Goal: Information Seeking & Learning: Learn about a topic

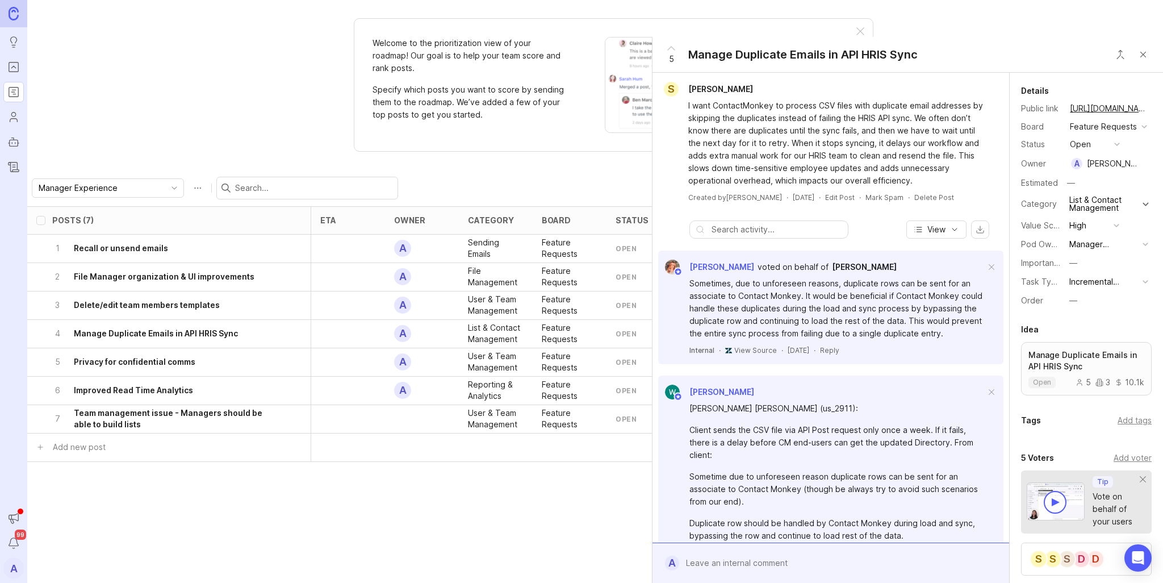
scroll to position [0, 148]
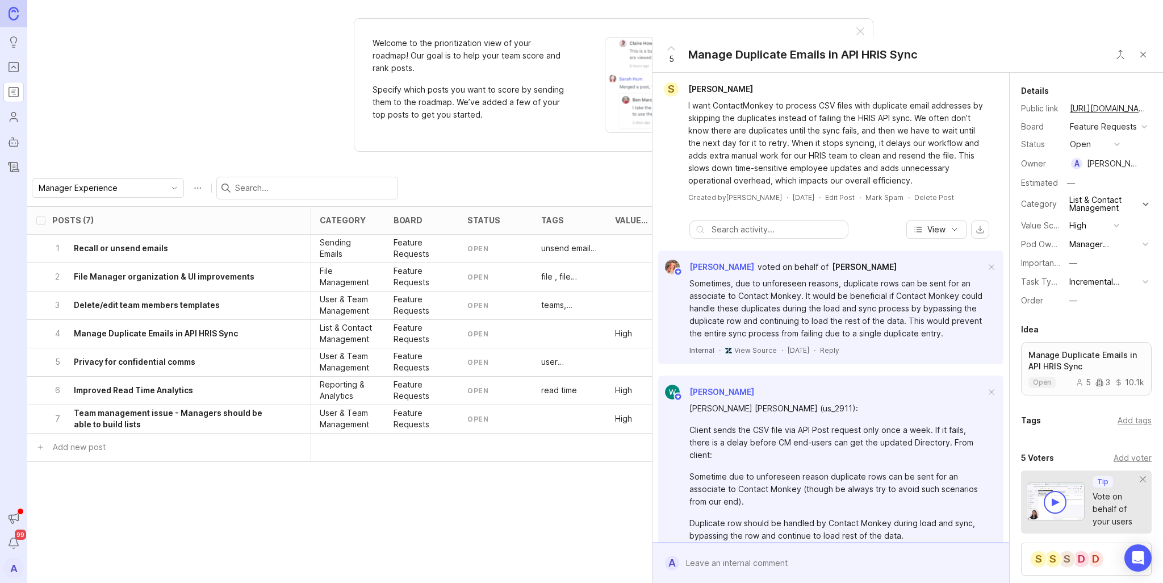
click at [168, 123] on div "Welcome to the prioritization view of your roadmap! Our goal is to help your te…" at bounding box center [595, 291] width 1136 height 583
click at [1150, 60] on button "Close button" at bounding box center [1143, 54] width 23 height 23
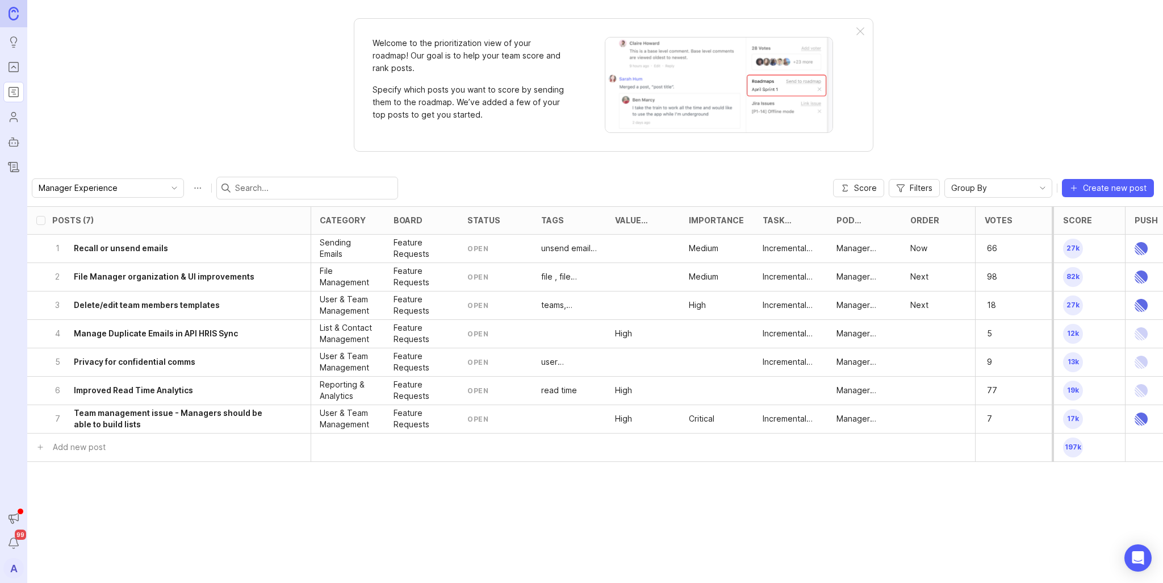
click at [139, 249] on h6 "Recall or unsend emails" at bounding box center [121, 247] width 94 height 11
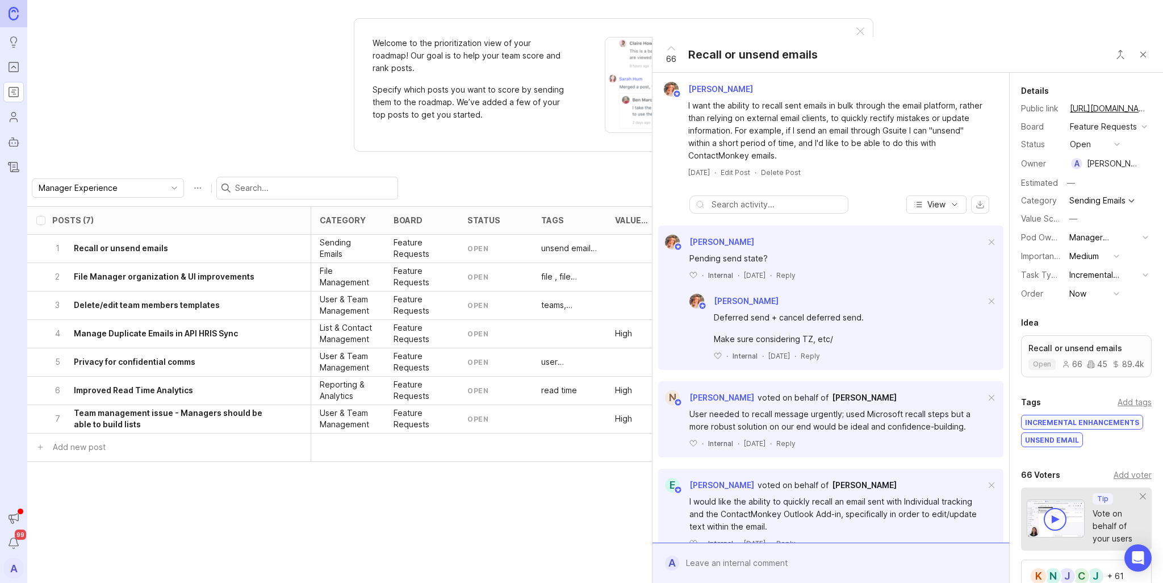
click at [1136, 57] on button "Close button" at bounding box center [1143, 54] width 23 height 23
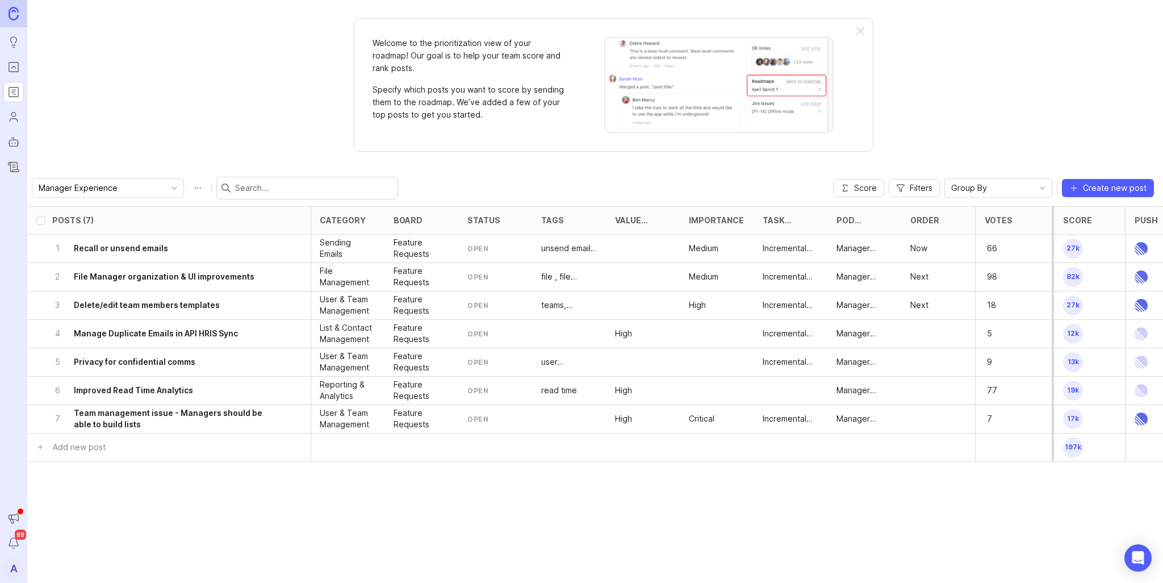
click at [206, 273] on h6 "File Manager organization & UI improvements" at bounding box center [164, 276] width 181 height 11
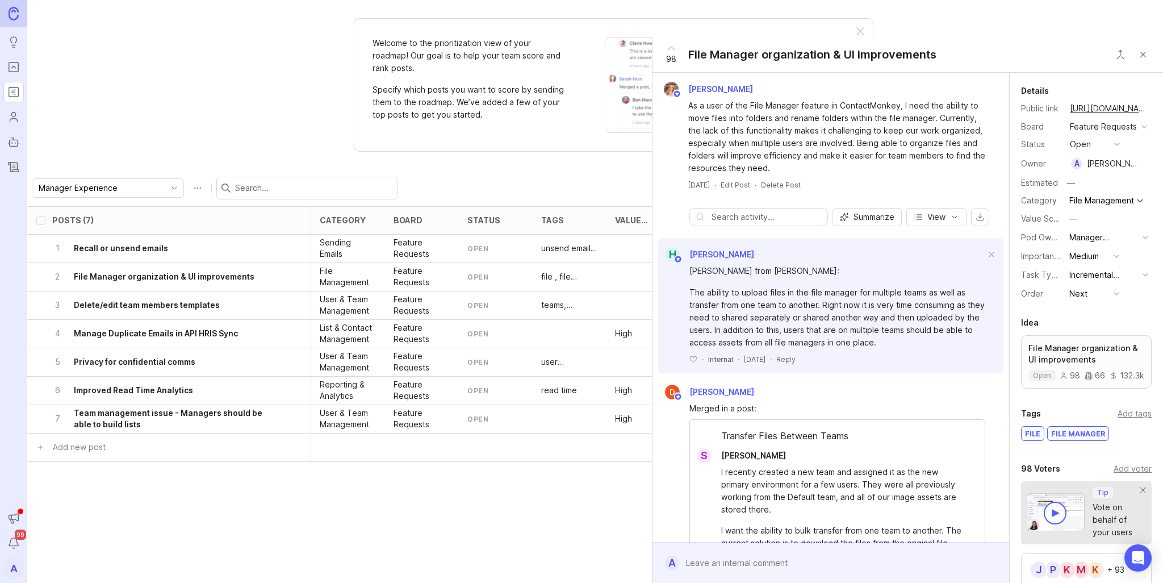
click at [1141, 56] on button "Close button" at bounding box center [1143, 54] width 23 height 23
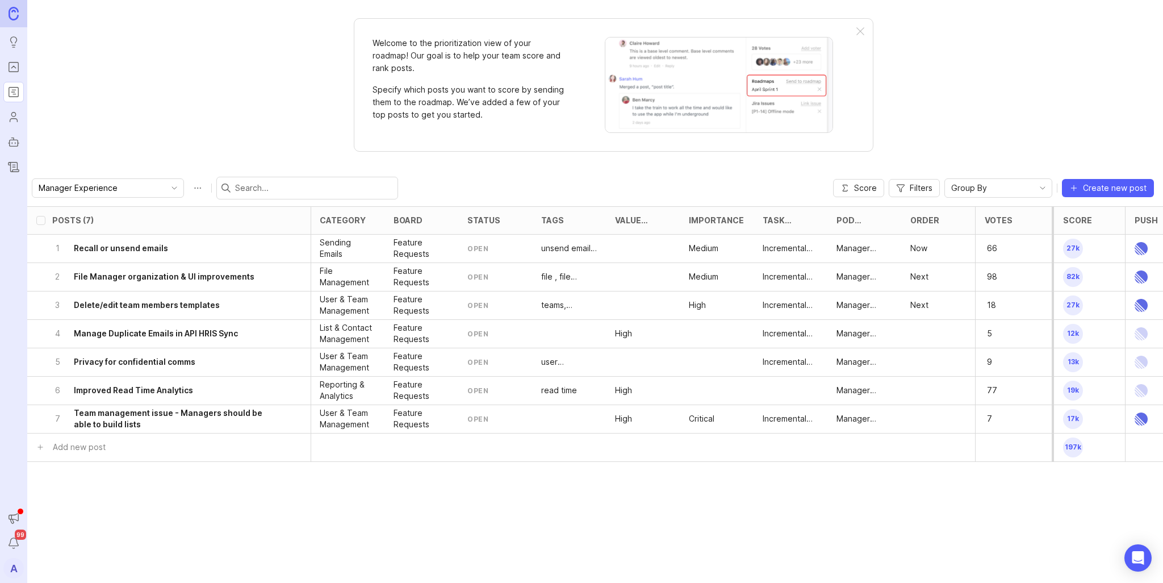
click at [153, 304] on h6 "Delete/edit team members templates" at bounding box center [147, 304] width 146 height 11
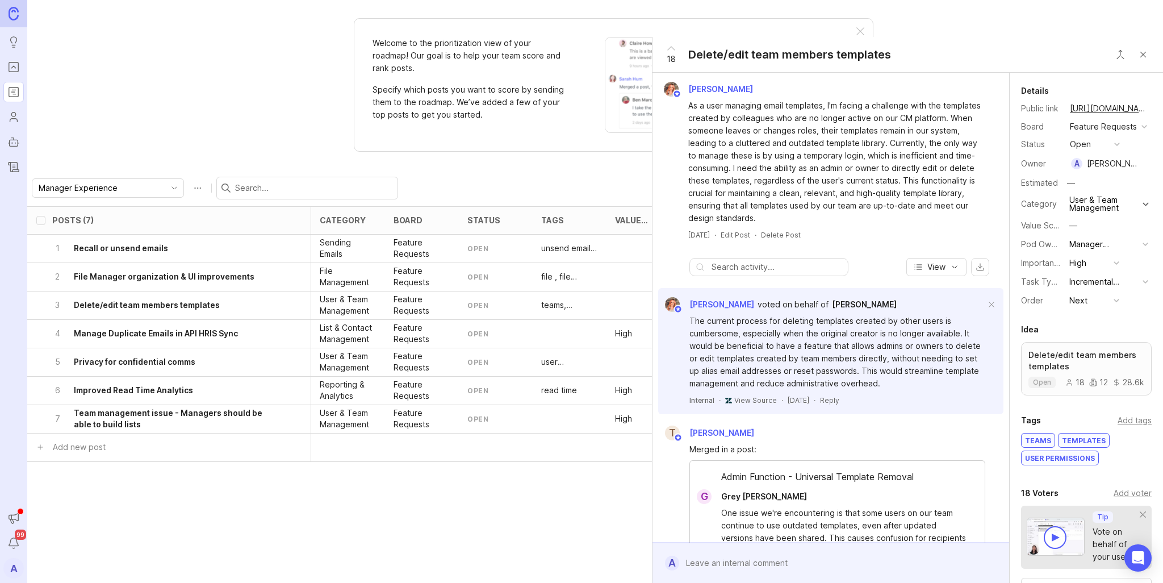
click at [137, 334] on h6 "Manage Duplicate Emails in API HRIS Sync" at bounding box center [156, 333] width 164 height 11
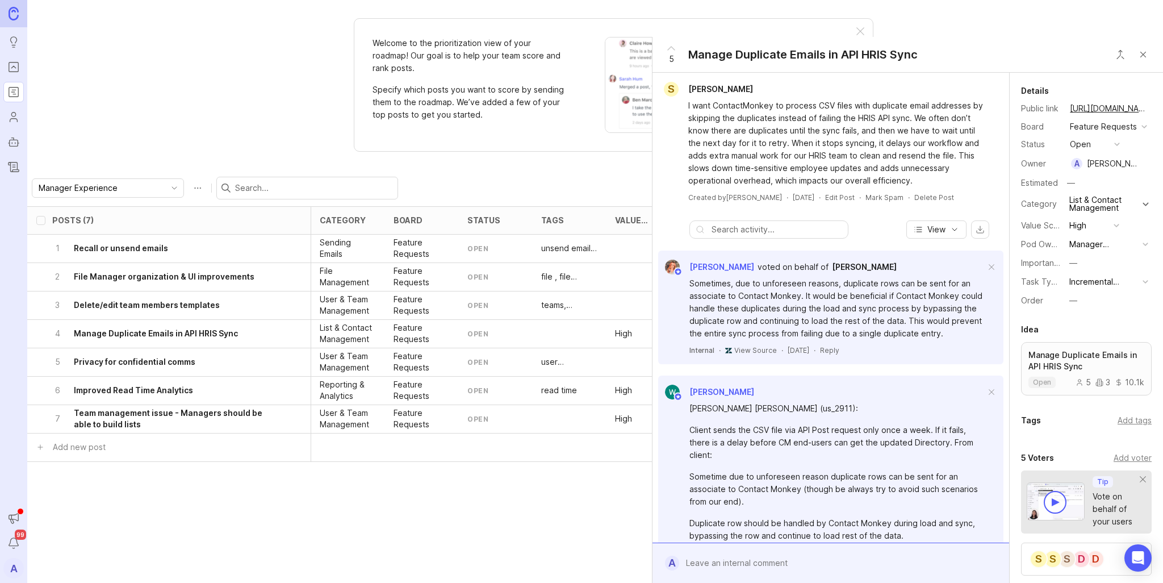
click at [163, 364] on h6 "Privacy for confidential comms" at bounding box center [135, 361] width 122 height 11
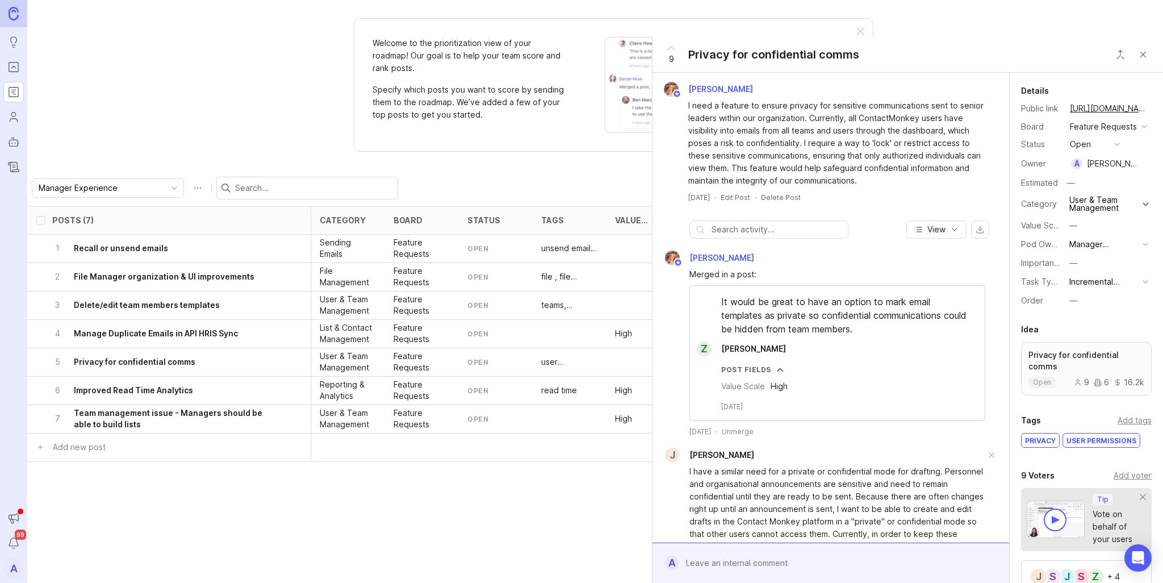
click at [783, 64] on div "9 Privacy for confidential comms" at bounding box center [758, 54] width 212 height 35
click at [785, 49] on div "Privacy for confidential comms" at bounding box center [773, 55] width 171 height 16
click at [786, 52] on div "Privacy for confidential comms" at bounding box center [773, 55] width 171 height 16
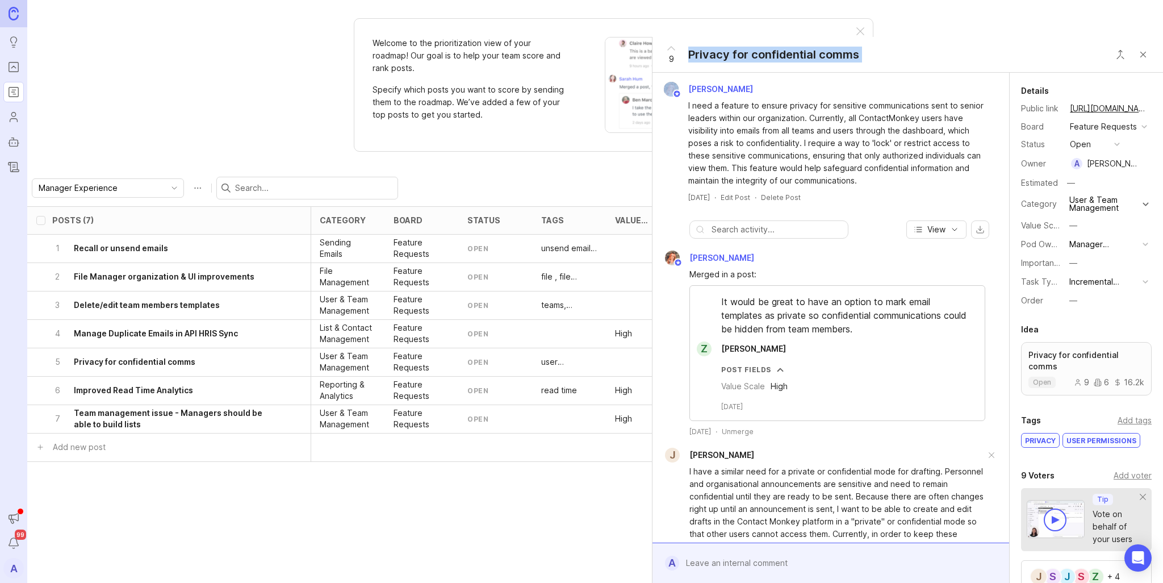
click at [787, 53] on div "Privacy for confidential comms" at bounding box center [773, 55] width 171 height 16
click at [145, 396] on div "6 Improved Read Time Analytics" at bounding box center [165, 390] width 227 height 28
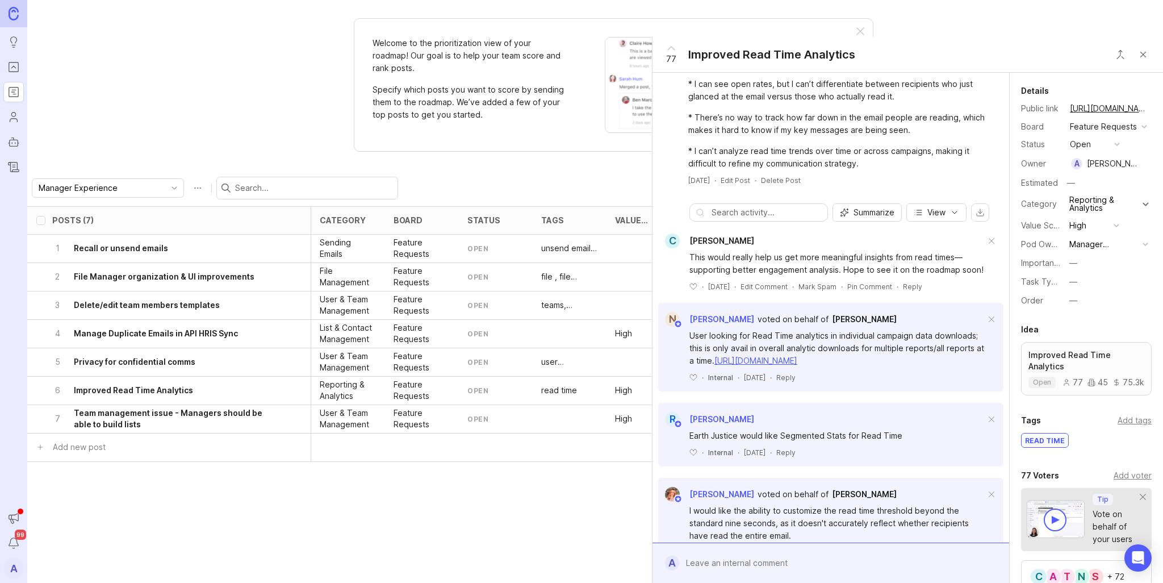
scroll to position [284, 0]
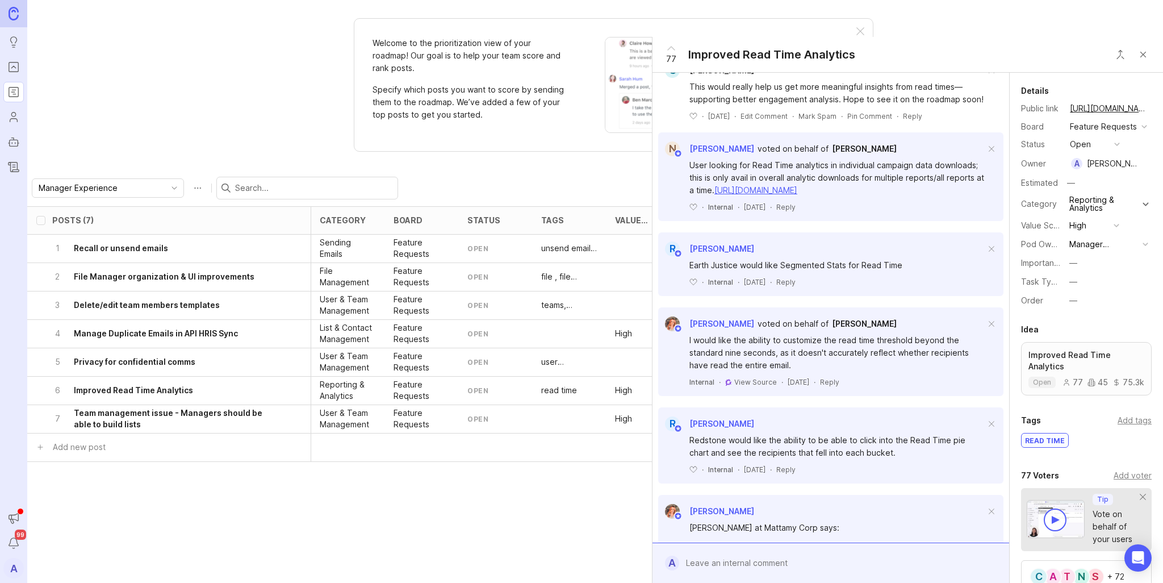
drag, startPoint x: 854, startPoint y: 296, endPoint x: 802, endPoint y: 307, distance: 53.5
drag, startPoint x: 802, startPoint y: 307, endPoint x: 675, endPoint y: 500, distance: 230.9
click at [1139, 55] on button "Close button" at bounding box center [1143, 54] width 23 height 23
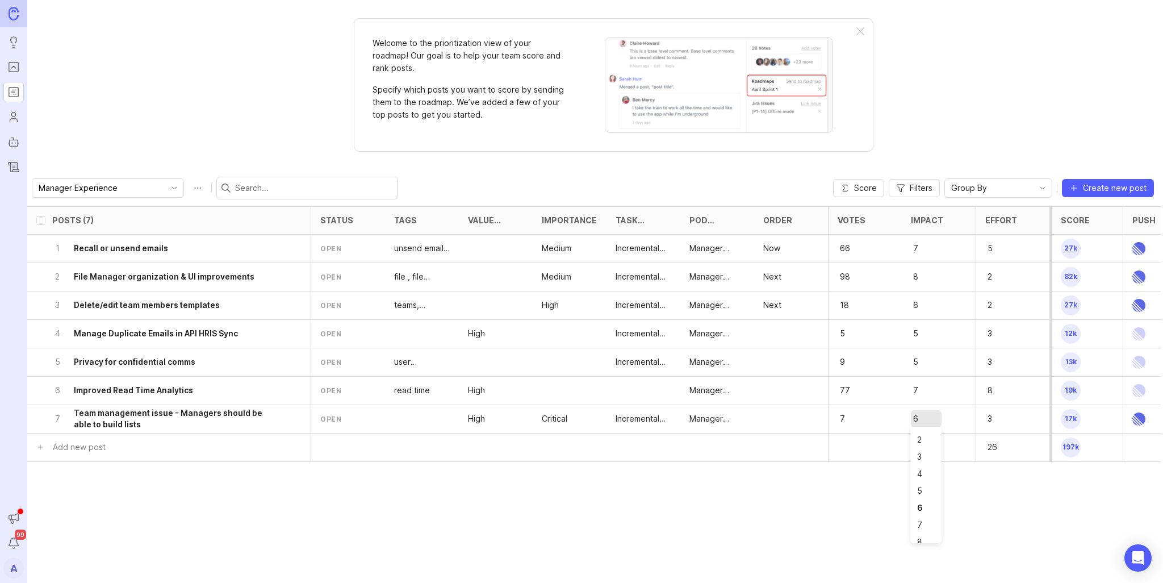
scroll to position [57, 0]
click at [186, 302] on h6 "Delete/edit team members templates" at bounding box center [147, 304] width 146 height 11
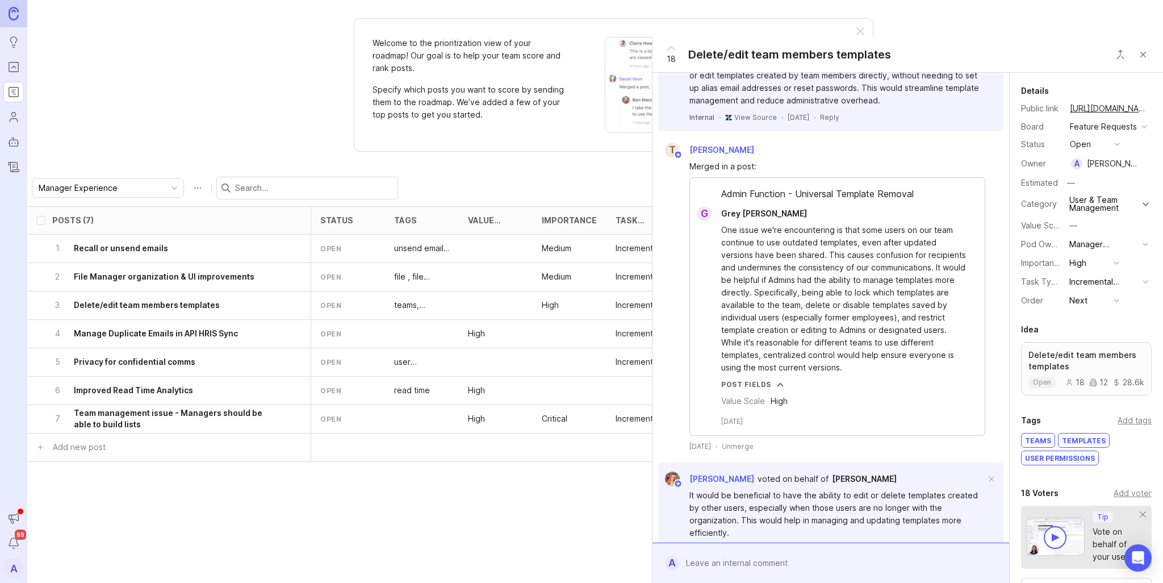
scroll to position [284, 0]
click at [131, 187] on input "Manager Experience" at bounding box center [101, 188] width 125 height 12
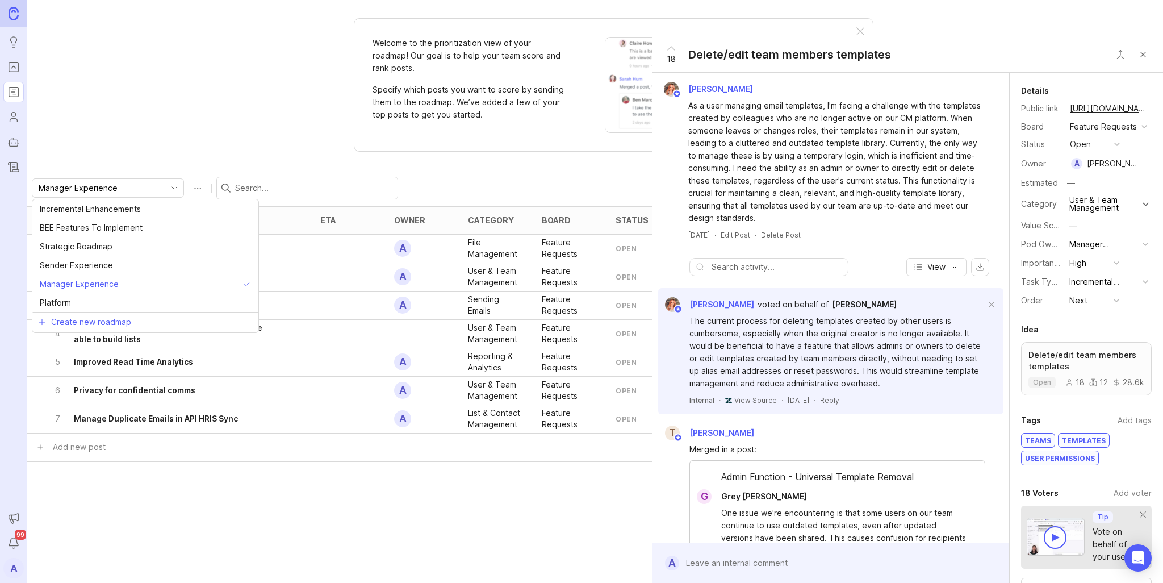
click at [111, 187] on input "Manager Experience" at bounding box center [101, 188] width 125 height 12
click at [92, 295] on li "Platform" at bounding box center [145, 302] width 226 height 19
type input "Platform"
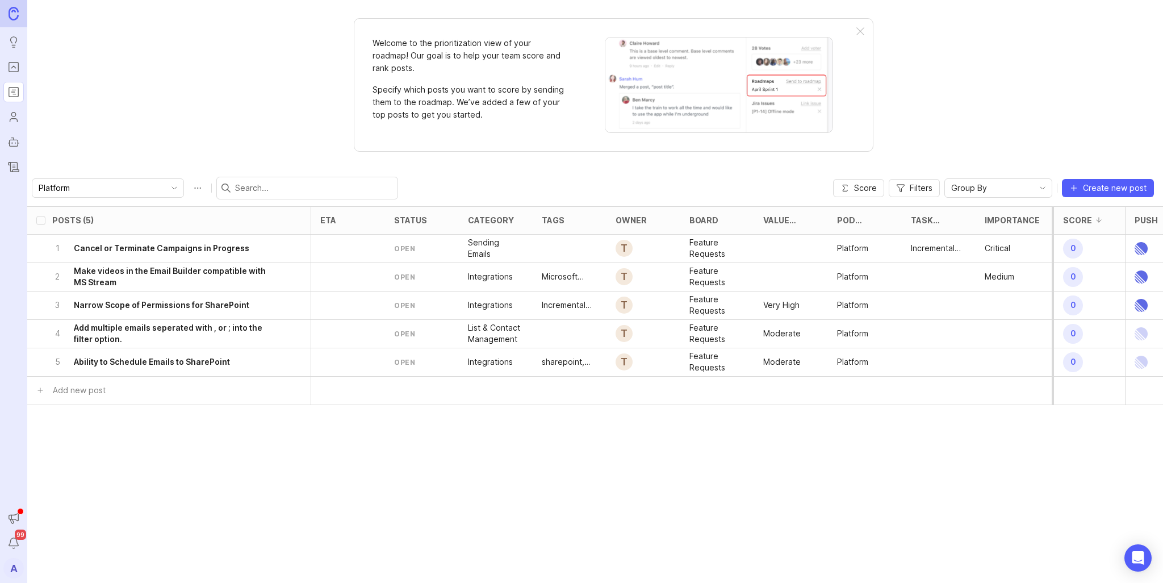
click at [186, 329] on h6 "Add multiple emails seperated with , or ; into the filter option." at bounding box center [176, 333] width 205 height 23
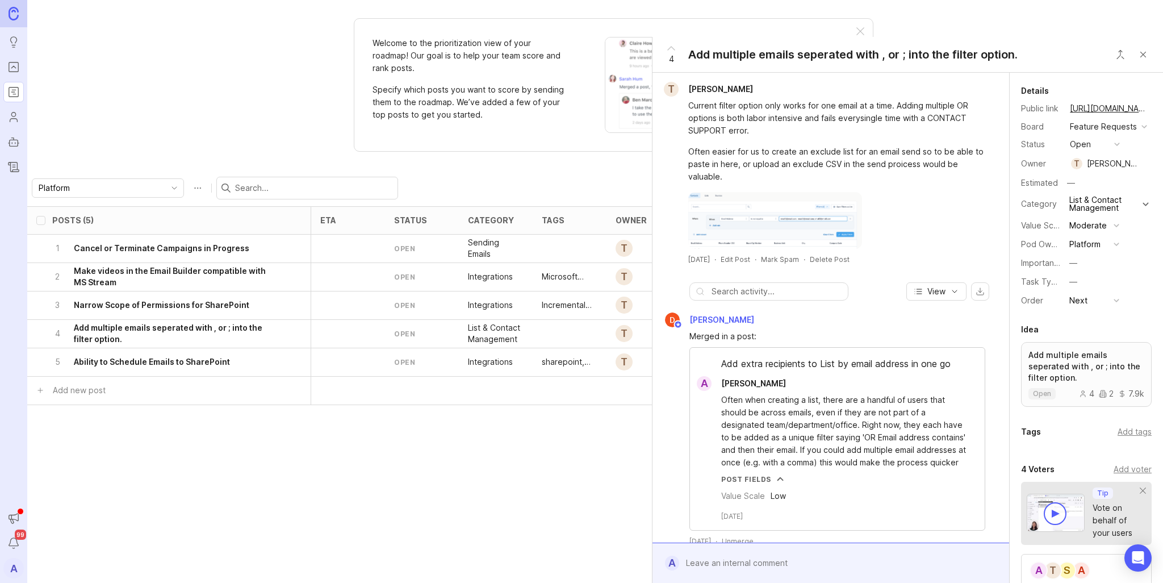
click at [176, 359] on h6 "Ability to Schedule Emails to SharePoint" at bounding box center [152, 361] width 156 height 11
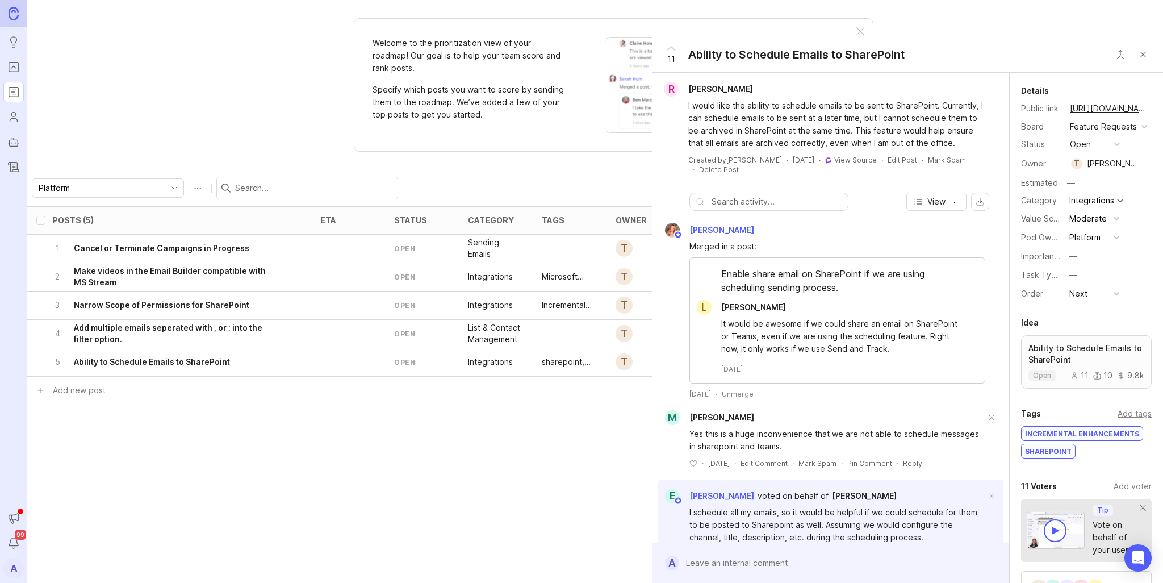
click at [194, 272] on h6 "Make videos in the Email Builder compatible with MS Stream" at bounding box center [176, 276] width 205 height 23
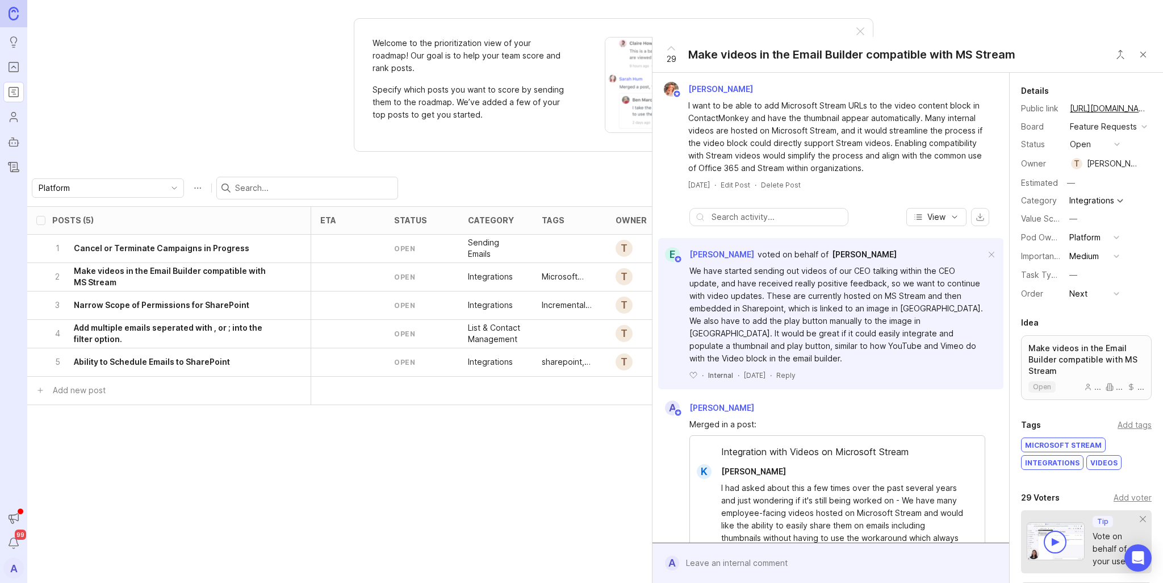
click at [173, 244] on h6 "Cancel or Terminate Campaigns in Progress" at bounding box center [161, 247] width 175 height 11
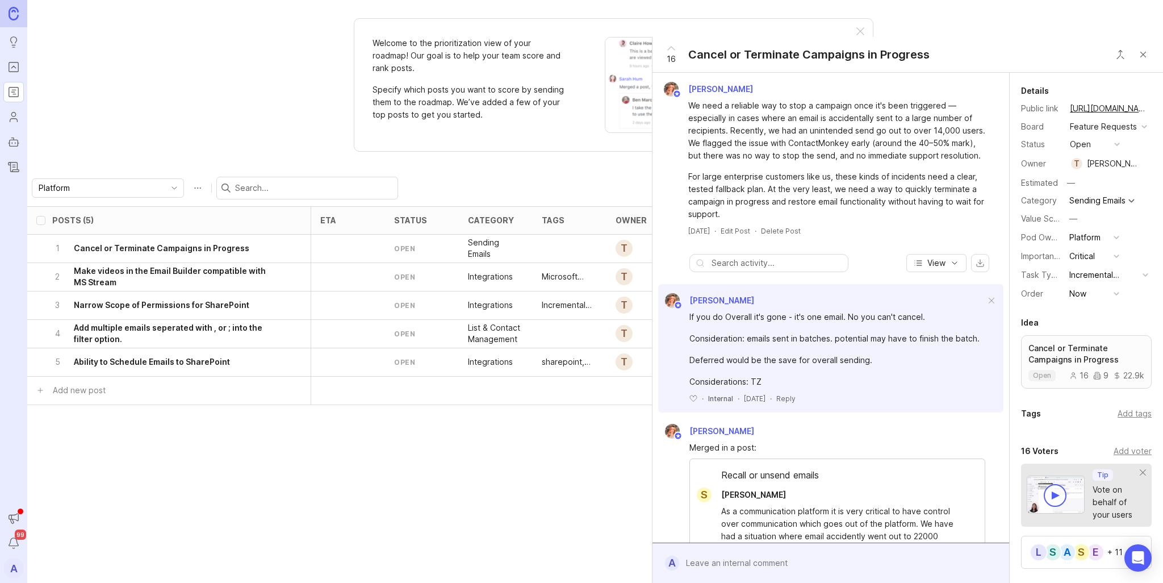
click at [14, 87] on rect "Roadmaps" at bounding box center [14, 92] width 10 height 10
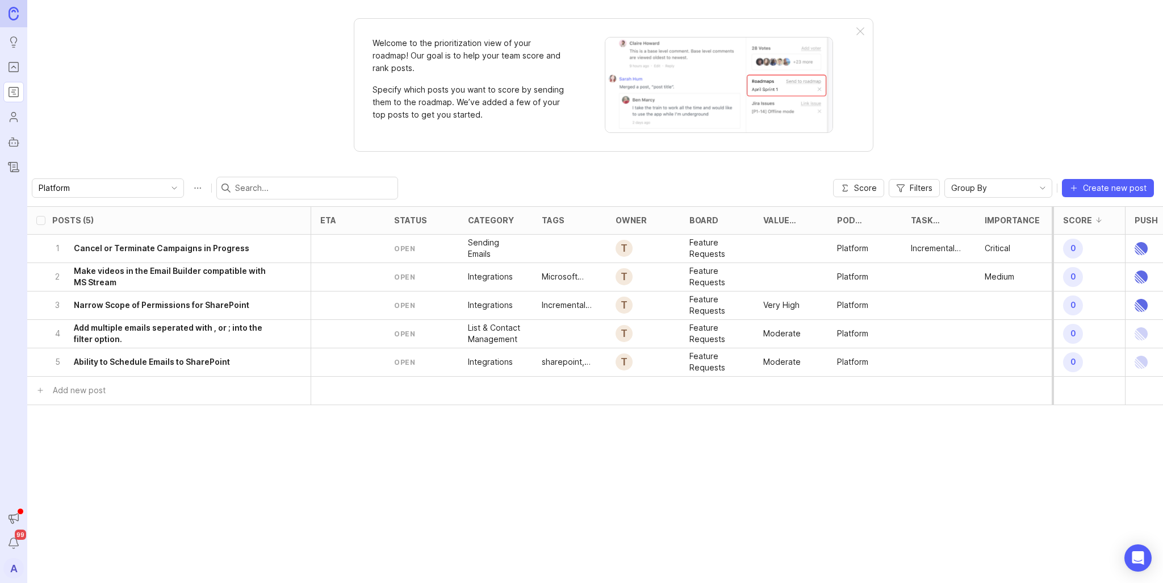
click at [17, 79] on ul "Ideas Portal Roadmaps Users Autopilot Changelog" at bounding box center [13, 88] width 27 height 177
click at [14, 76] on link "Portal" at bounding box center [13, 67] width 20 height 20
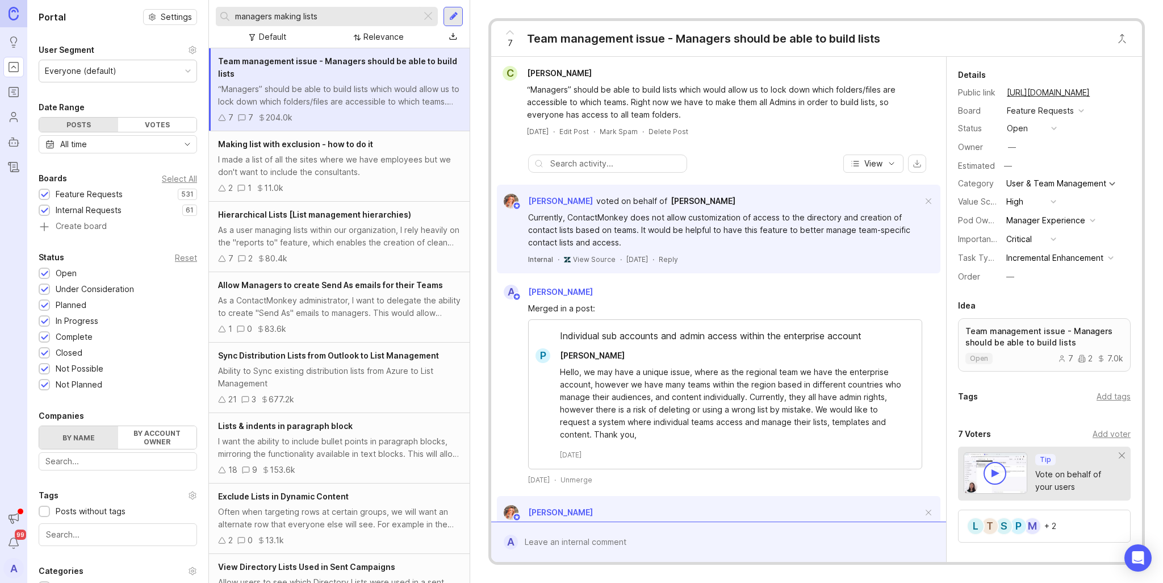
click at [430, 19] on div at bounding box center [428, 16] width 14 height 15
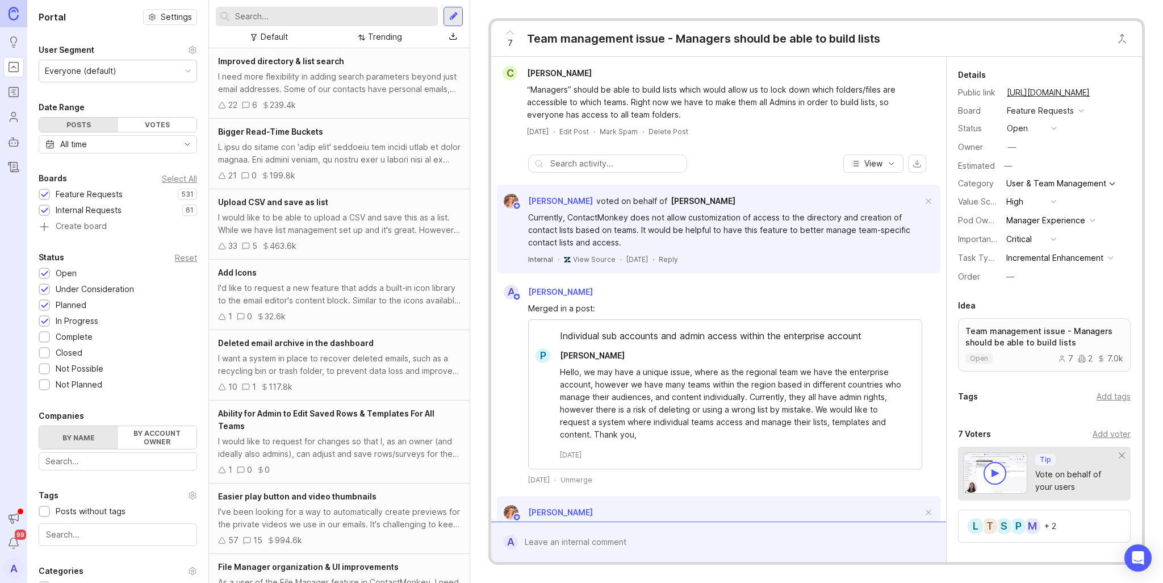
click at [400, 34] on div "Trending" at bounding box center [385, 37] width 34 height 12
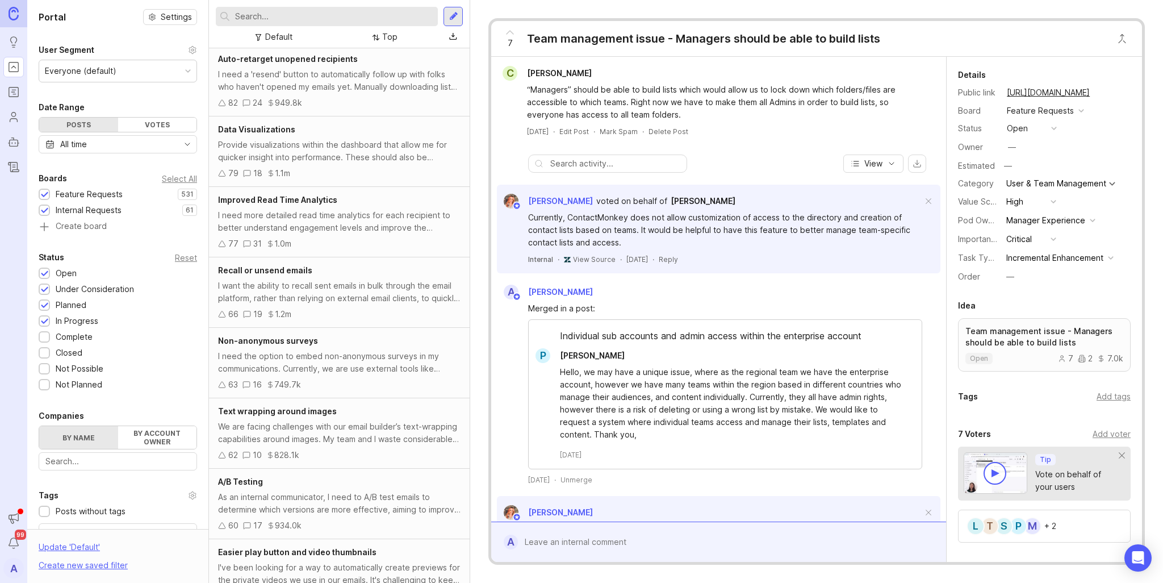
scroll to position [341, 0]
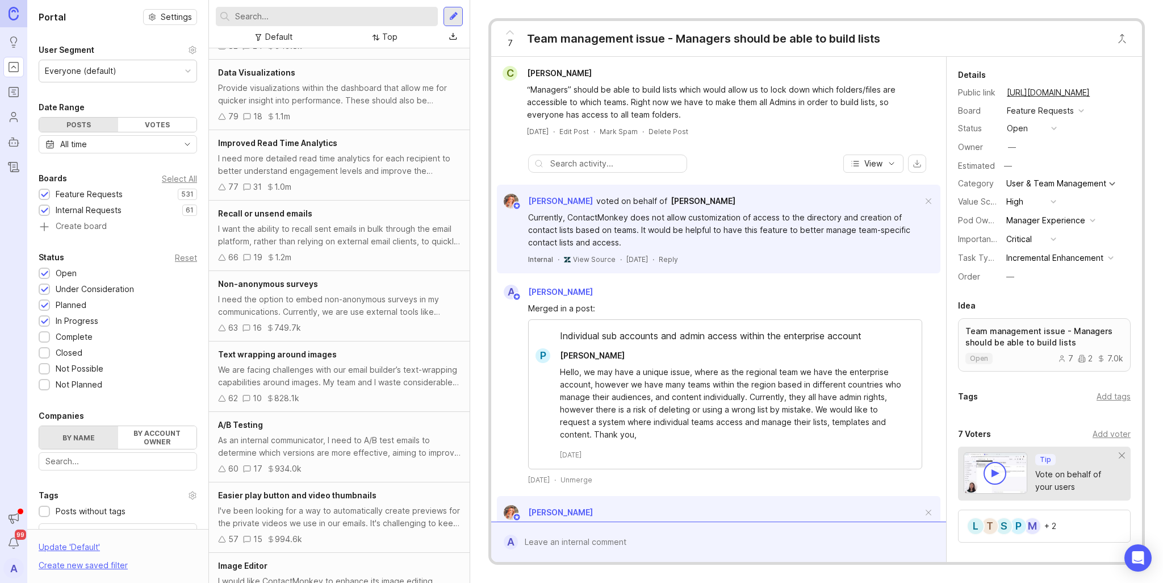
click at [338, 177] on div "Improved Read Time Analytics I need more detailed read time analytics for each …" at bounding box center [339, 165] width 261 height 70
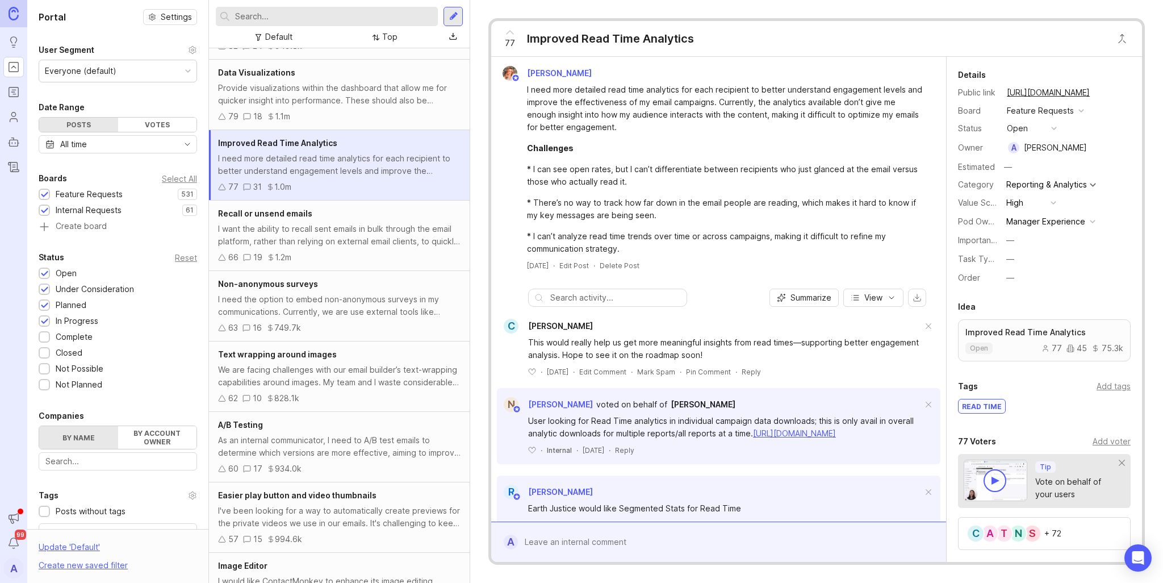
click at [1073, 224] on div "Manager Experience" at bounding box center [1045, 221] width 79 height 12
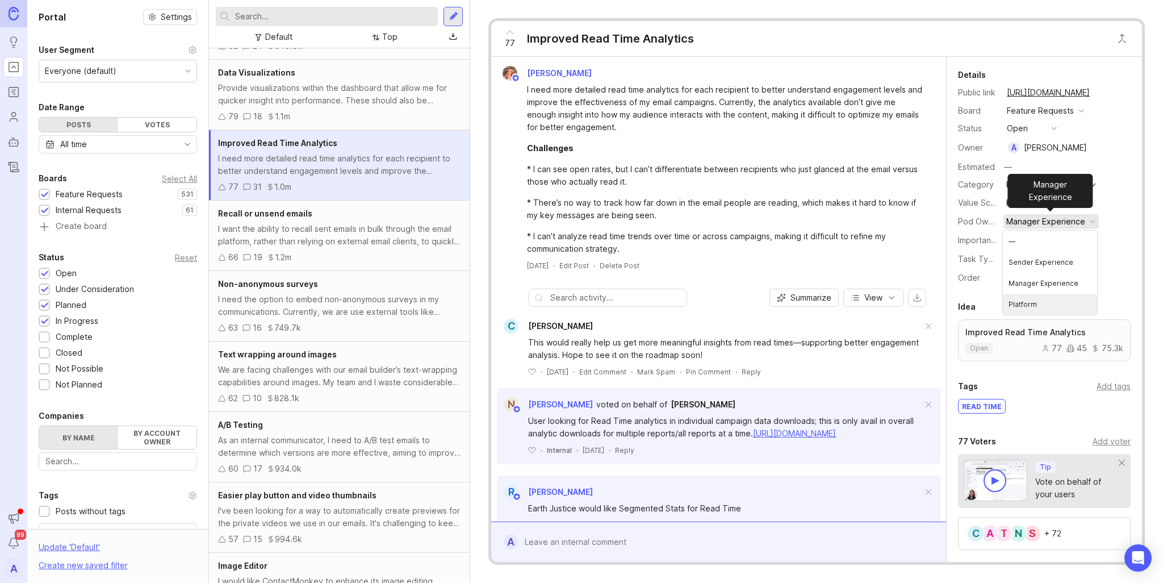
click at [1056, 299] on li "Platform" at bounding box center [1050, 304] width 94 height 21
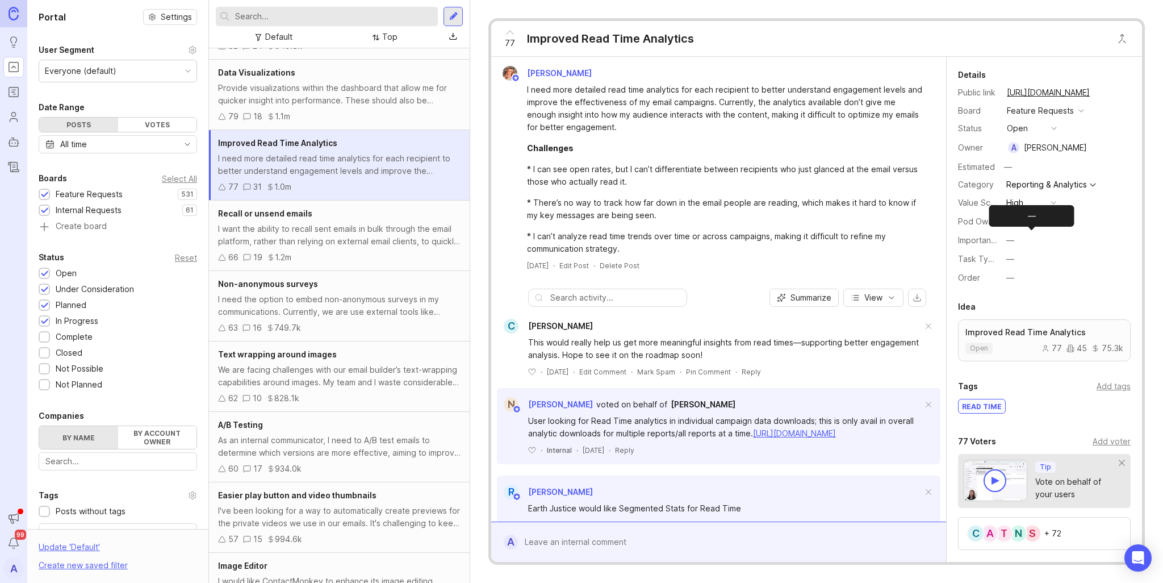
click at [1019, 246] on button "—" at bounding box center [1031, 240] width 57 height 15
drag, startPoint x: 1097, startPoint y: 250, endPoint x: 1055, endPoint y: 261, distance: 43.5
click at [1098, 251] on div "Task Type —" at bounding box center [1044, 259] width 173 height 16
click at [1040, 261] on button "—" at bounding box center [1031, 259] width 57 height 15
click at [1109, 258] on div "Task Type —" at bounding box center [1044, 259] width 173 height 16
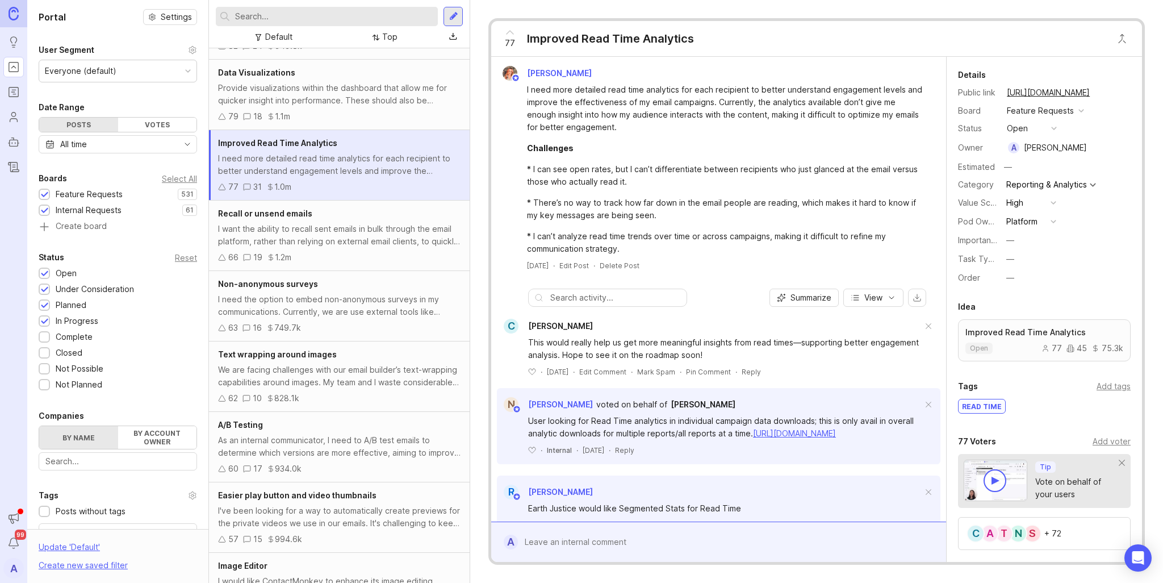
click at [1016, 274] on button "—" at bounding box center [1031, 277] width 57 height 15
click at [1052, 143] on div "[PERSON_NAME]" at bounding box center [1055, 147] width 63 height 12
click at [1091, 144] on div "Owner A [PERSON_NAME]" at bounding box center [1044, 148] width 173 height 18
click at [1091, 148] on button "button" at bounding box center [1095, 148] width 8 height 16
click at [1003, 274] on button "—" at bounding box center [1031, 276] width 57 height 15
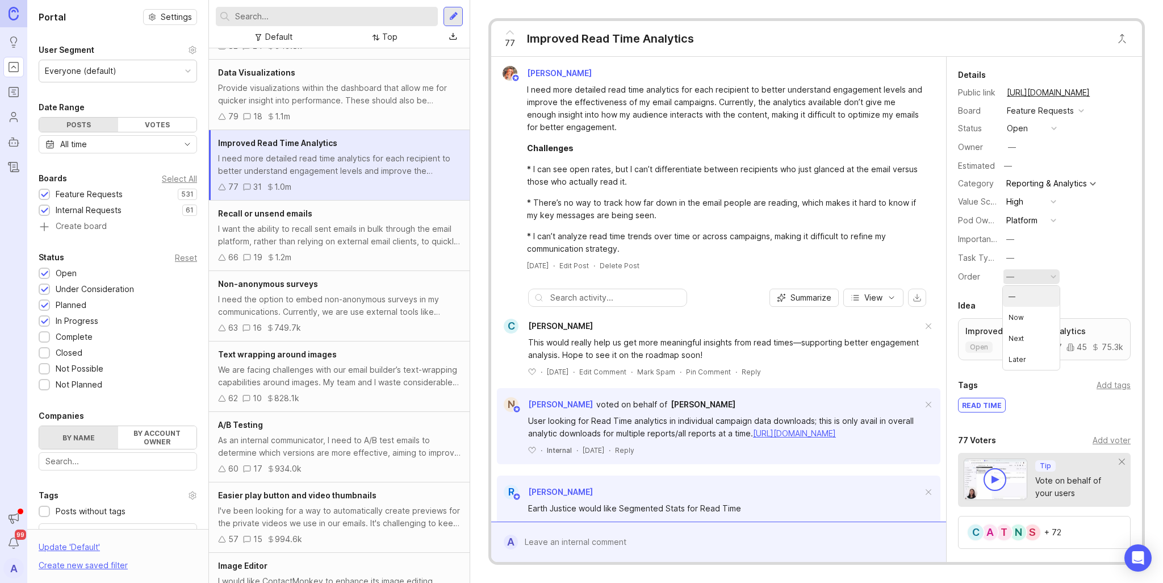
click at [1021, 250] on div "—" at bounding box center [1031, 258] width 56 height 16
click at [1021, 258] on button "—" at bounding box center [1031, 257] width 57 height 15
click at [1031, 294] on Enhancement "Incremental Enhancement" at bounding box center [1031, 298] width 57 height 21
click at [1018, 239] on button "—" at bounding box center [1031, 239] width 57 height 15
click at [1094, 217] on div "Pod Ownership Platform" at bounding box center [1044, 220] width 173 height 16
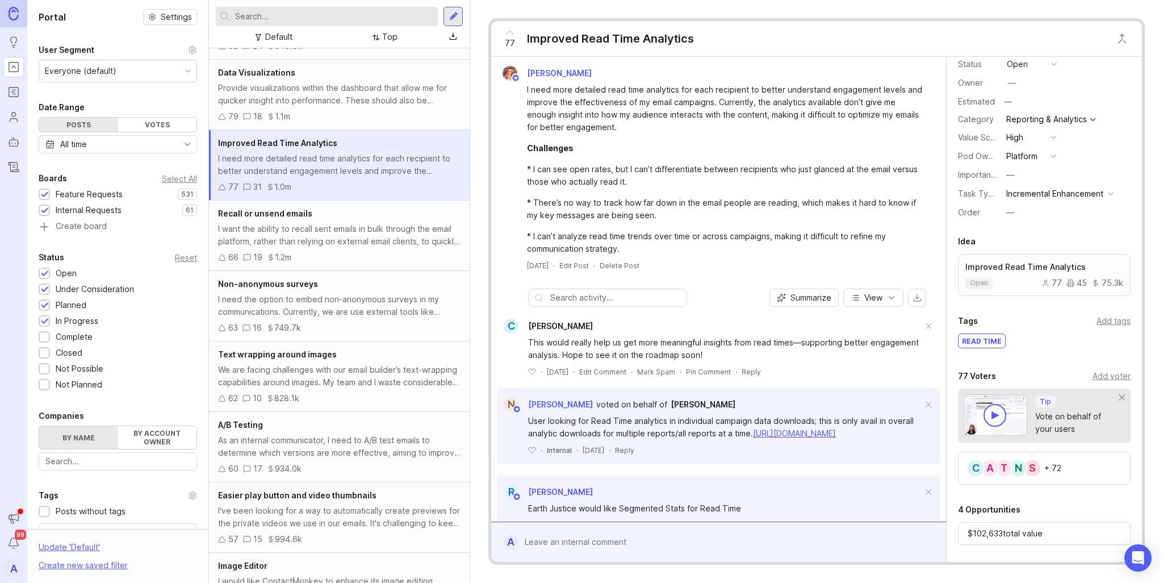
scroll to position [114, 0]
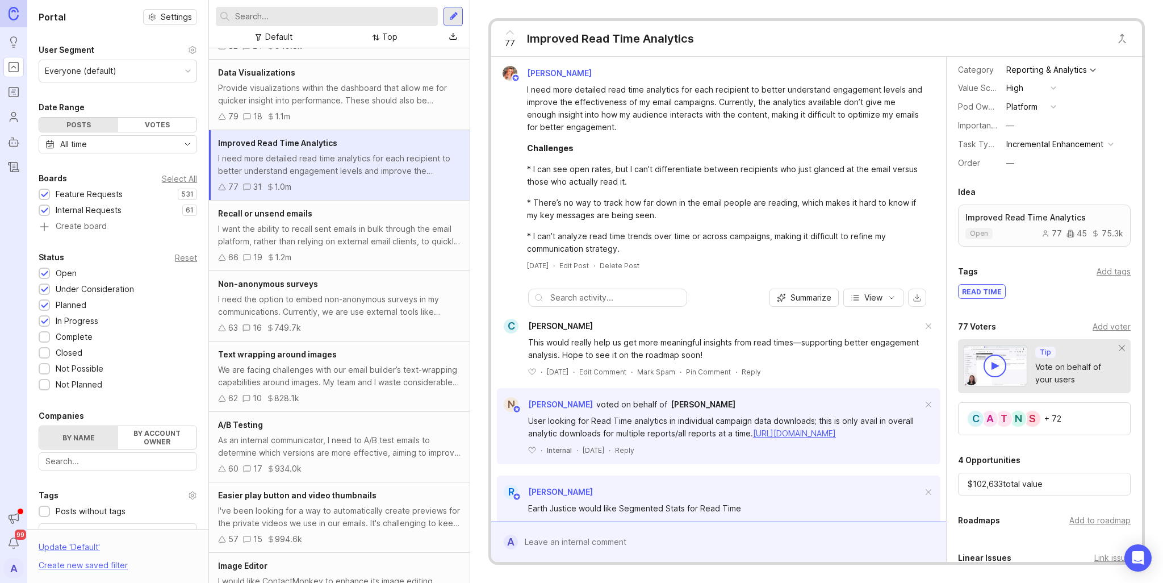
click at [1093, 523] on div "Roadmaps Add to roadmap" at bounding box center [1044, 522] width 195 height 19
click at [1090, 517] on div "Add to roadmap" at bounding box center [1099, 520] width 61 height 12
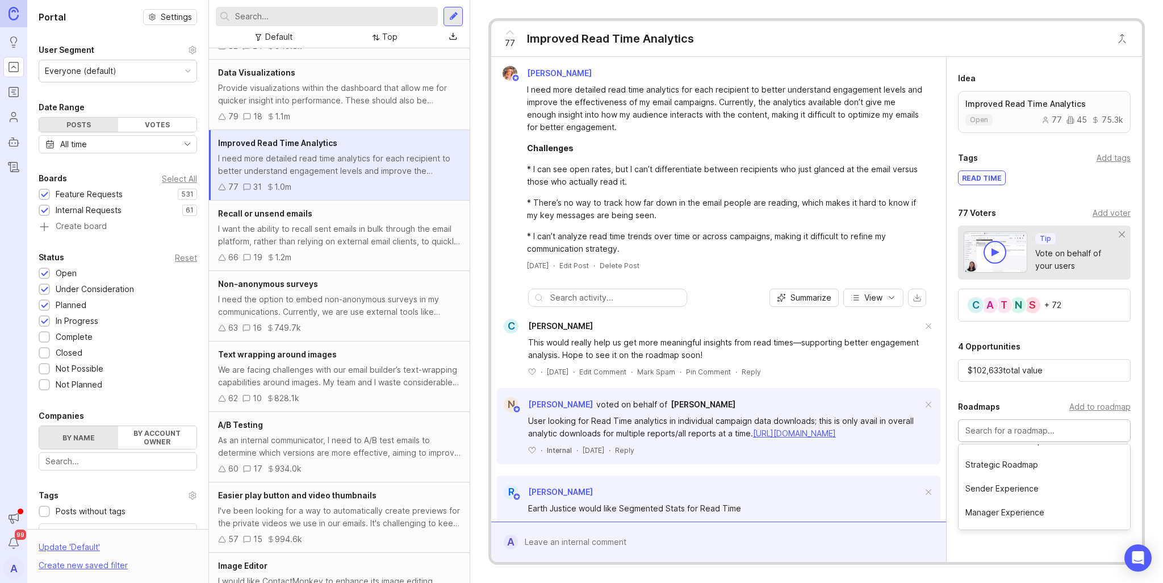
scroll to position [57, 0]
click at [1031, 434] on div at bounding box center [1044, 430] width 173 height 23
click at [335, 241] on div "I want the ability to recall sent emails in bulk through the email platform, ra…" at bounding box center [339, 235] width 242 height 25
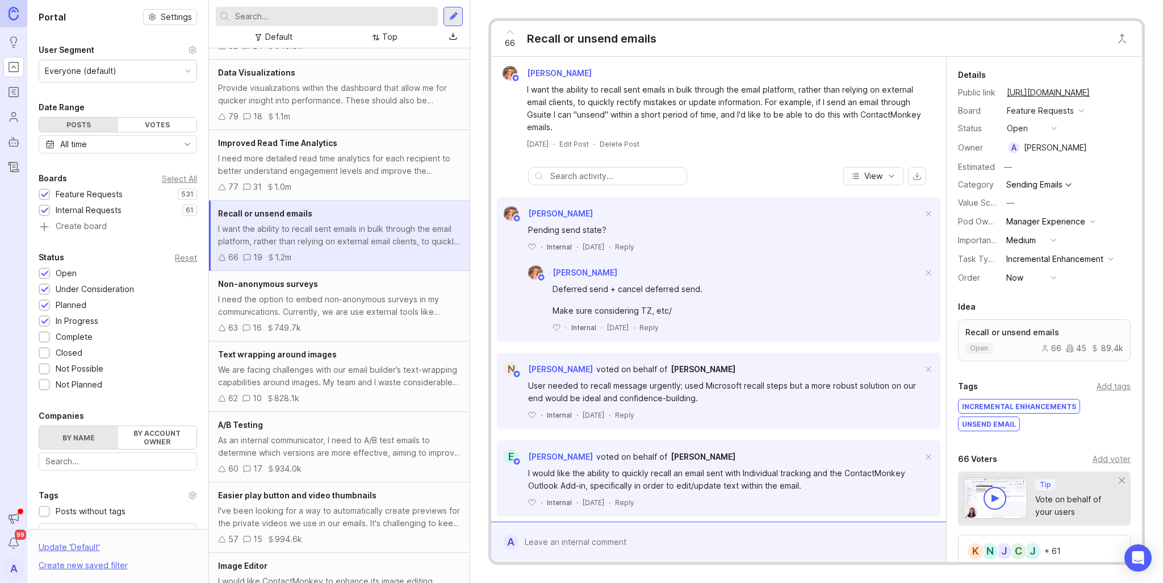
click at [376, 368] on div "We are facing challenges with our email builder’s text-wrapping capabilities ar…" at bounding box center [339, 375] width 242 height 25
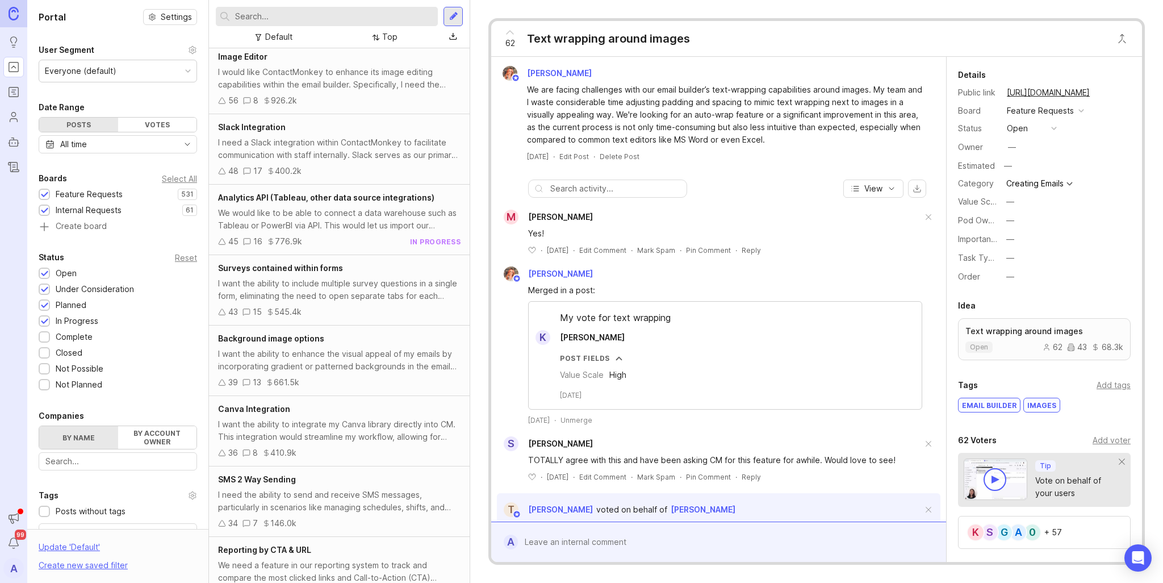
scroll to position [852, 0]
click at [361, 239] on div "45 16 776.9k in progress" at bounding box center [339, 239] width 242 height 12
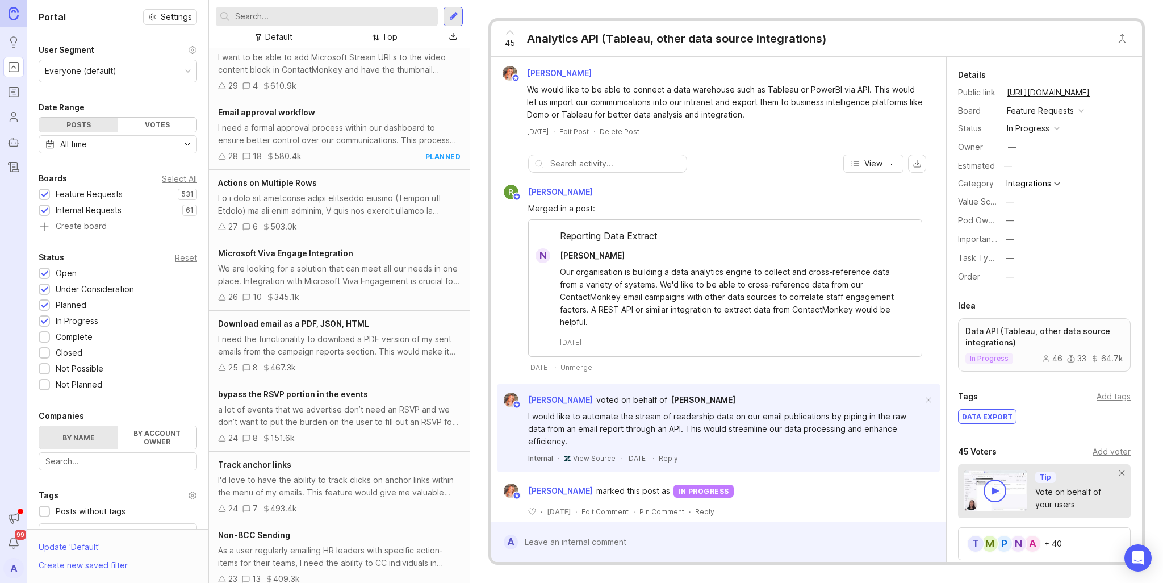
scroll to position [1639, 0]
click at [358, 278] on div "We are looking for a solution that can meet all our needs in one place. Integra…" at bounding box center [339, 274] width 242 height 25
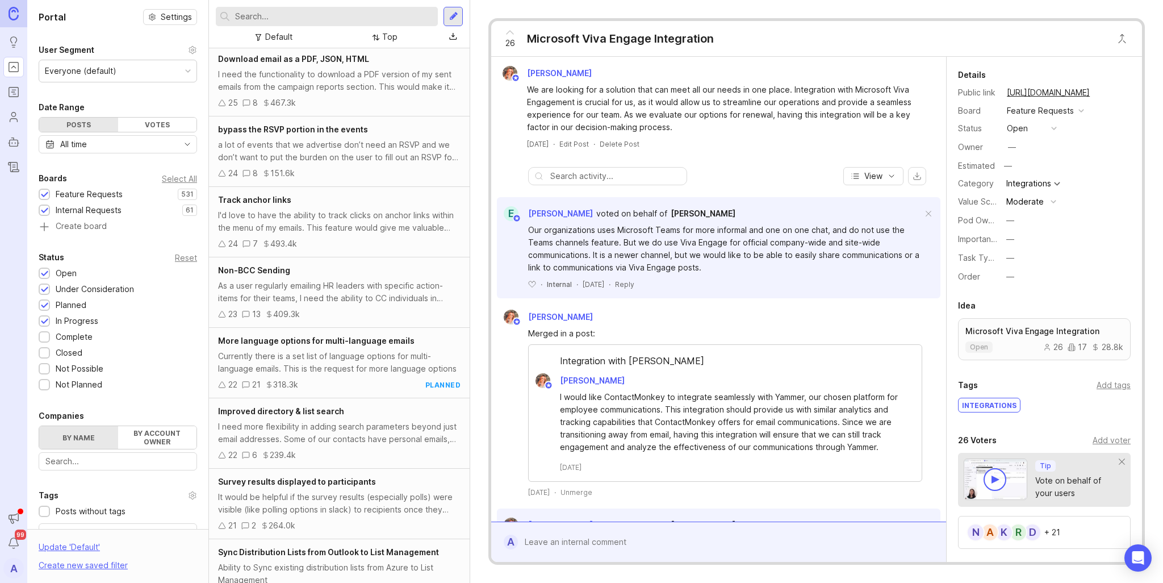
scroll to position [1923, 0]
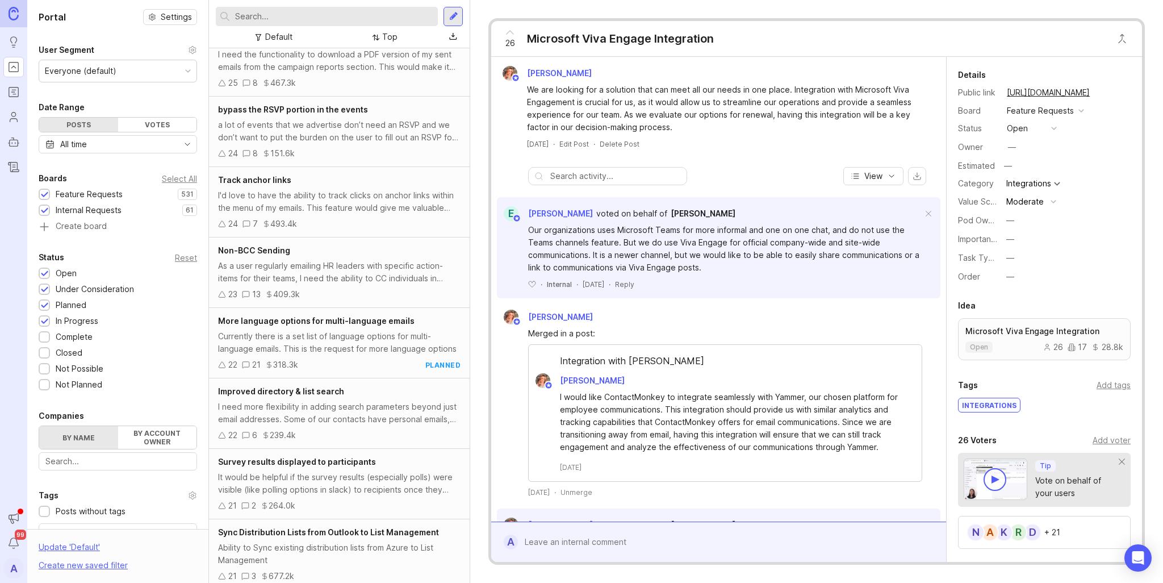
click at [319, 200] on div "I'd love to have the ability to track clicks on anchor links within the menu of…" at bounding box center [339, 201] width 242 height 25
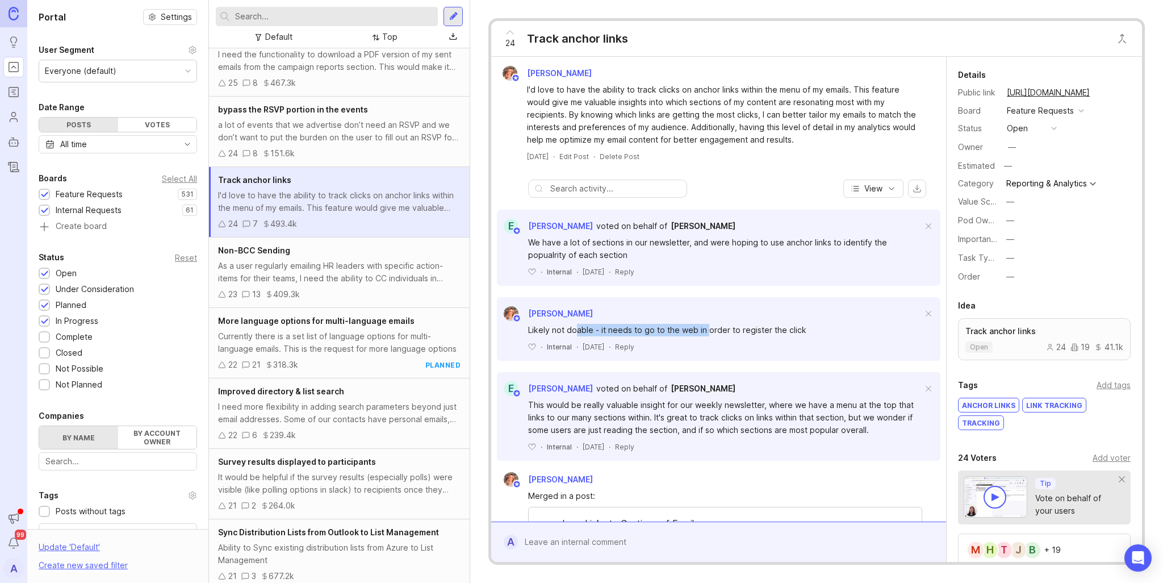
drag, startPoint x: 577, startPoint y: 333, endPoint x: 752, endPoint y: 321, distance: 175.9
click at [752, 321] on div "Likely not doable - it needs to go to the web in order to register the click ﻿ …" at bounding box center [718, 336] width 443 height 31
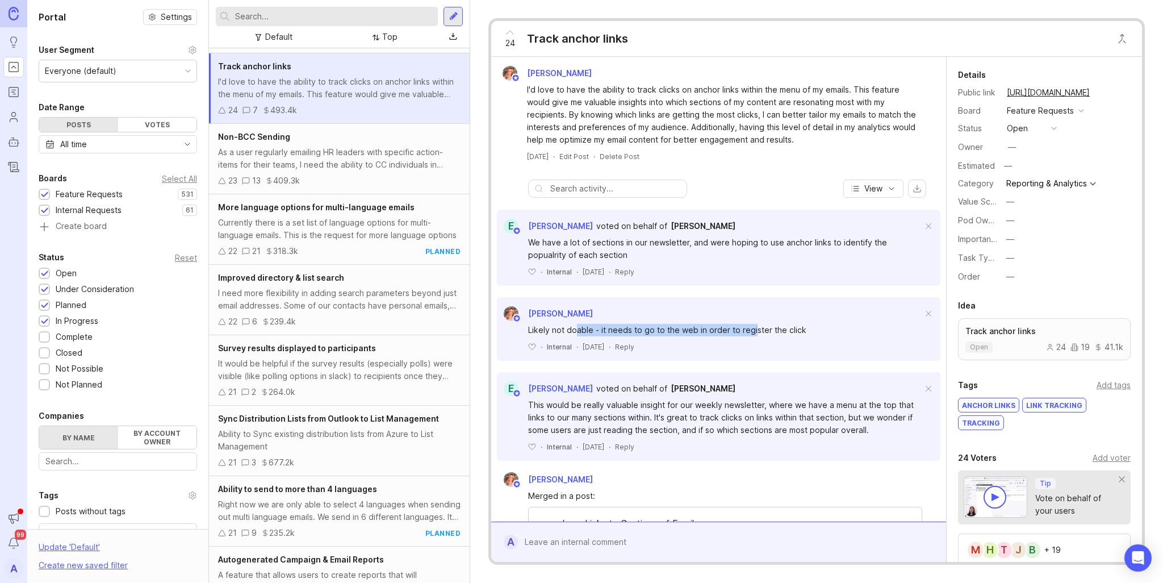
scroll to position [2150, 0]
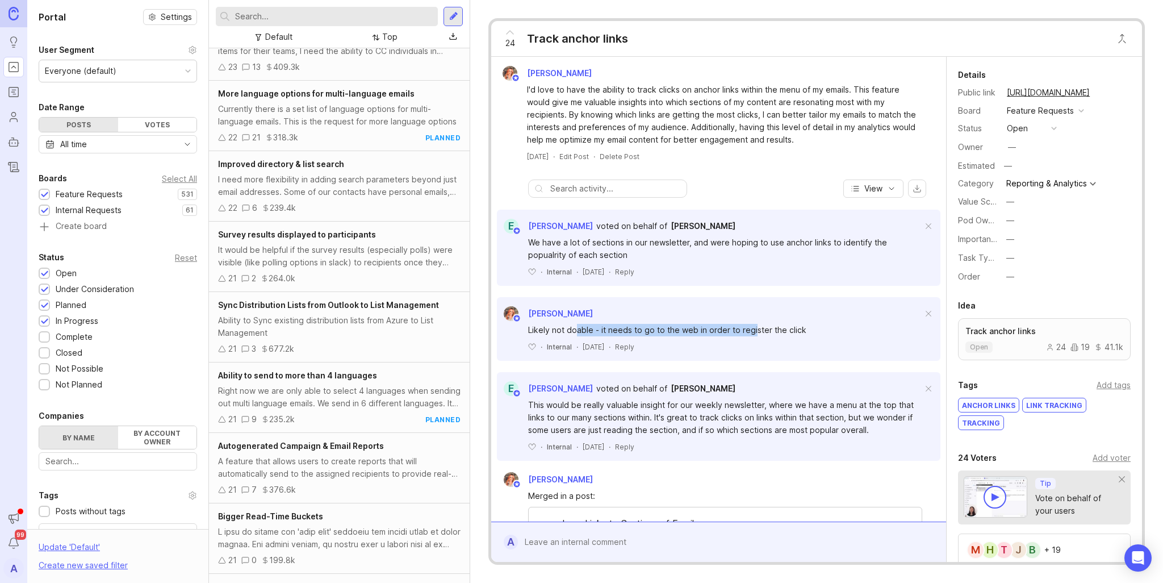
click at [387, 347] on div "21 3 677.2k" at bounding box center [339, 348] width 242 height 12
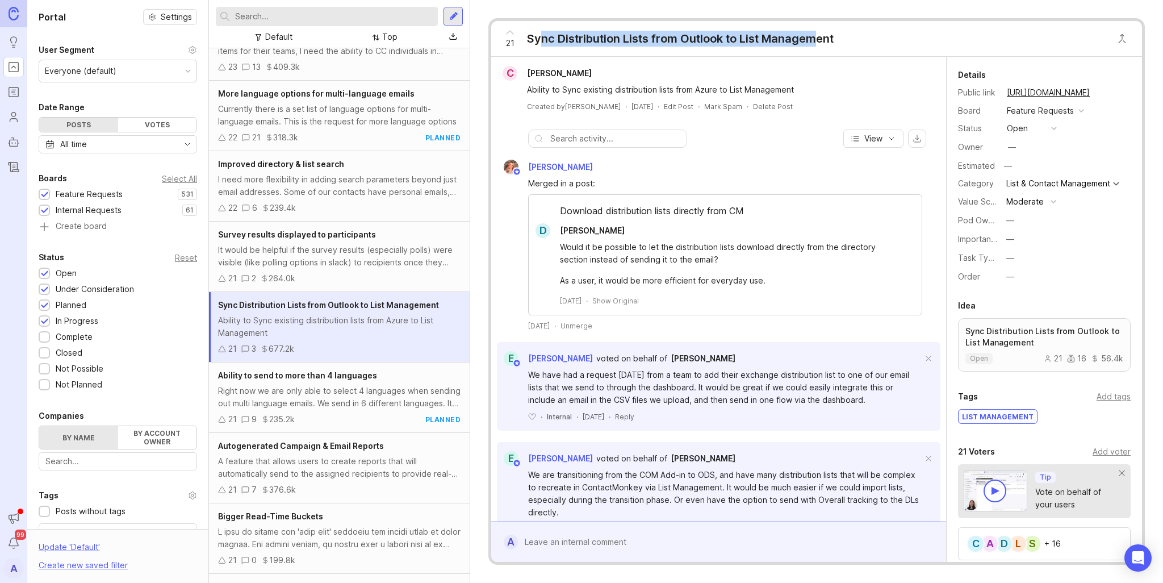
drag, startPoint x: 541, startPoint y: 43, endPoint x: 827, endPoint y: 29, distance: 286.6
click at [825, 29] on div "21 Sync Distribution Lists from Outlook to List Management" at bounding box center [665, 38] width 348 height 35
click at [822, 39] on div "Sync Distribution Lists from Outlook to List Management" at bounding box center [680, 39] width 307 height 16
drag, startPoint x: 842, startPoint y: 36, endPoint x: 520, endPoint y: 39, distance: 322.0
click at [520, 39] on div "21 Sync Distribution Lists from Outlook to List Management" at bounding box center [816, 39] width 651 height 36
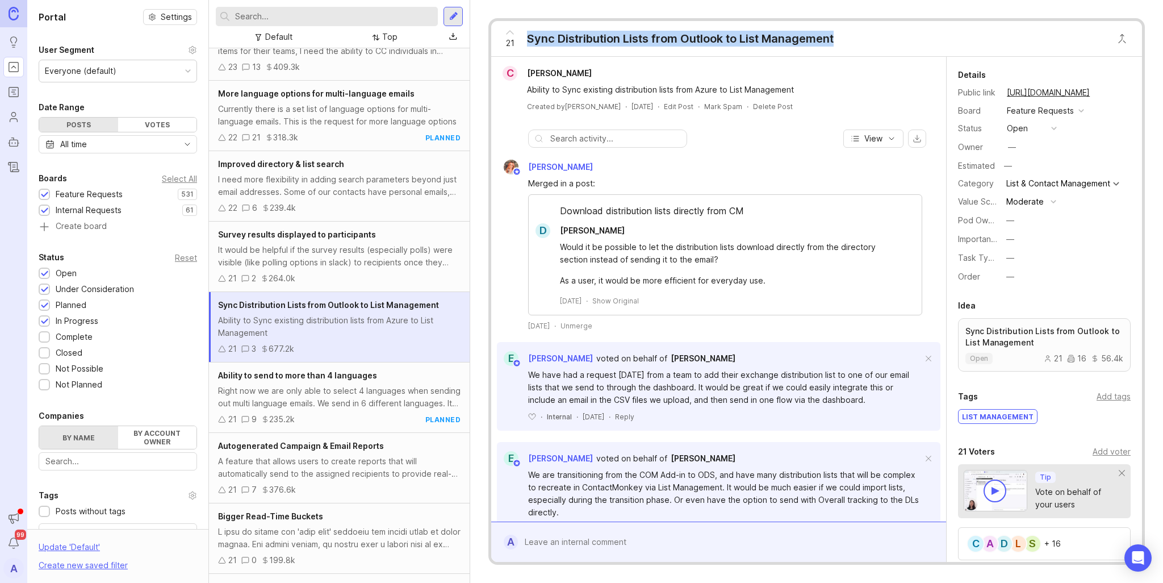
click at [804, 34] on div "Sync Distribution Lists from Outlook to List Management" at bounding box center [680, 39] width 307 height 16
click at [803, 32] on div "Sync Distribution Lists from Outlook to List Management" at bounding box center [680, 39] width 307 height 16
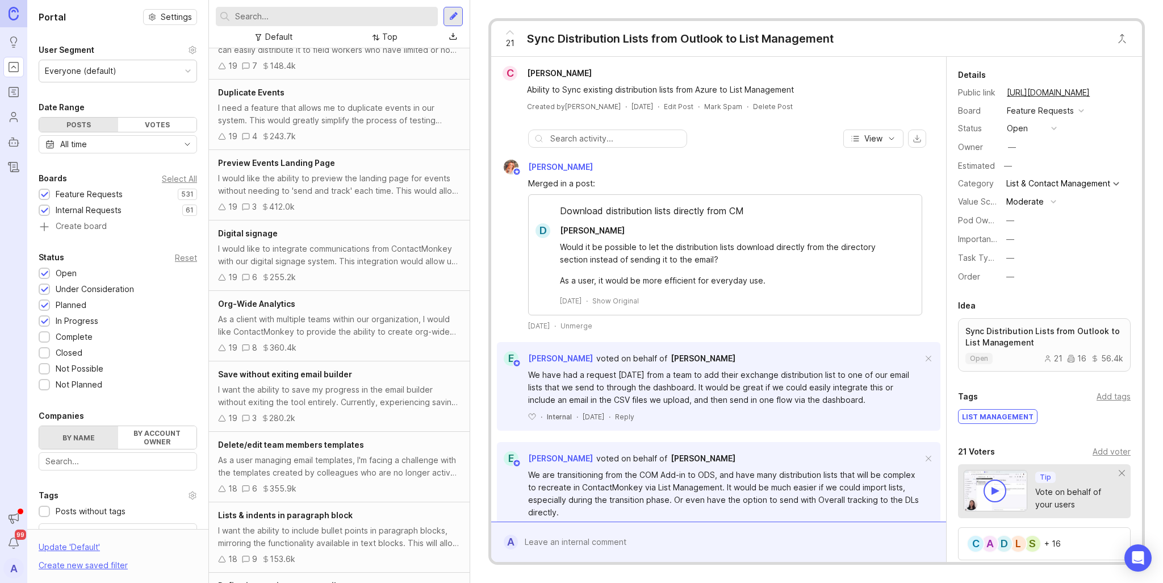
scroll to position [3136, 0]
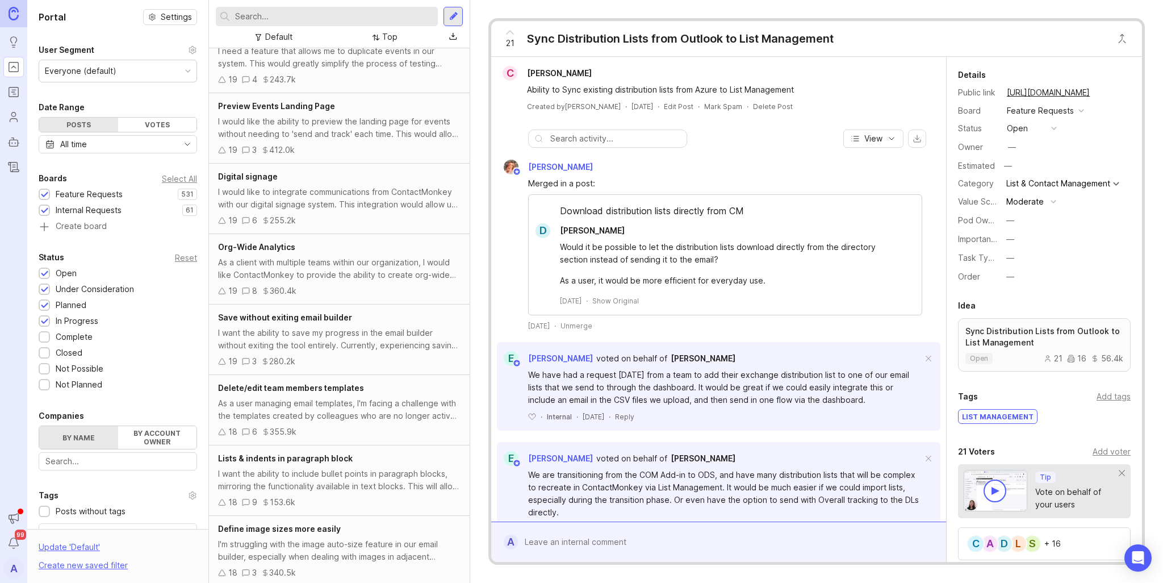
click at [393, 264] on div "As a client with multiple teams within our organization, I would like ContactMo…" at bounding box center [339, 268] width 242 height 25
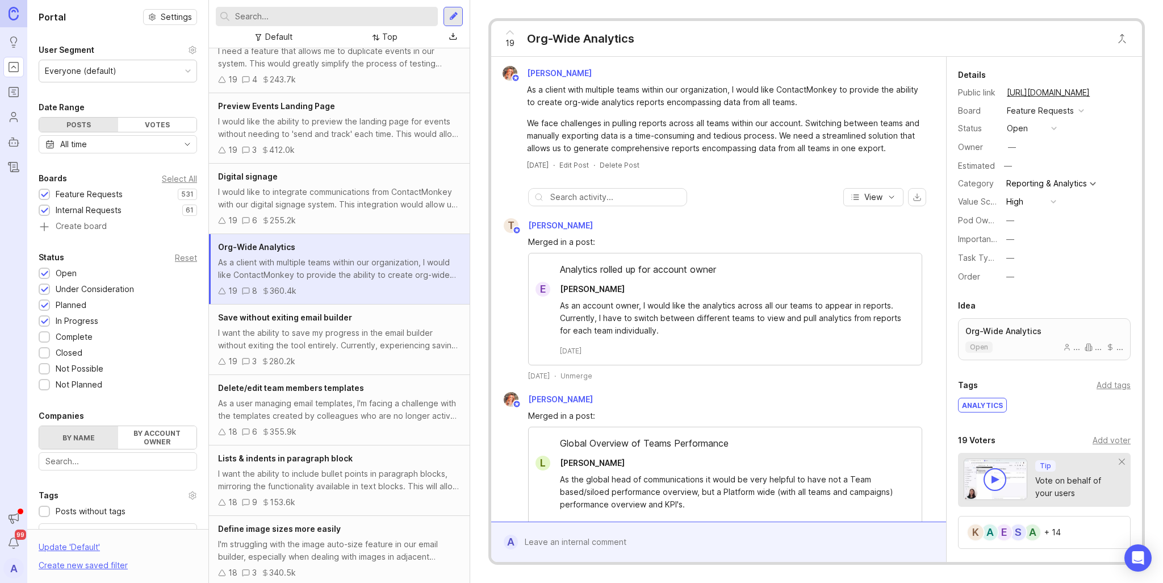
scroll to position [3193, 0]
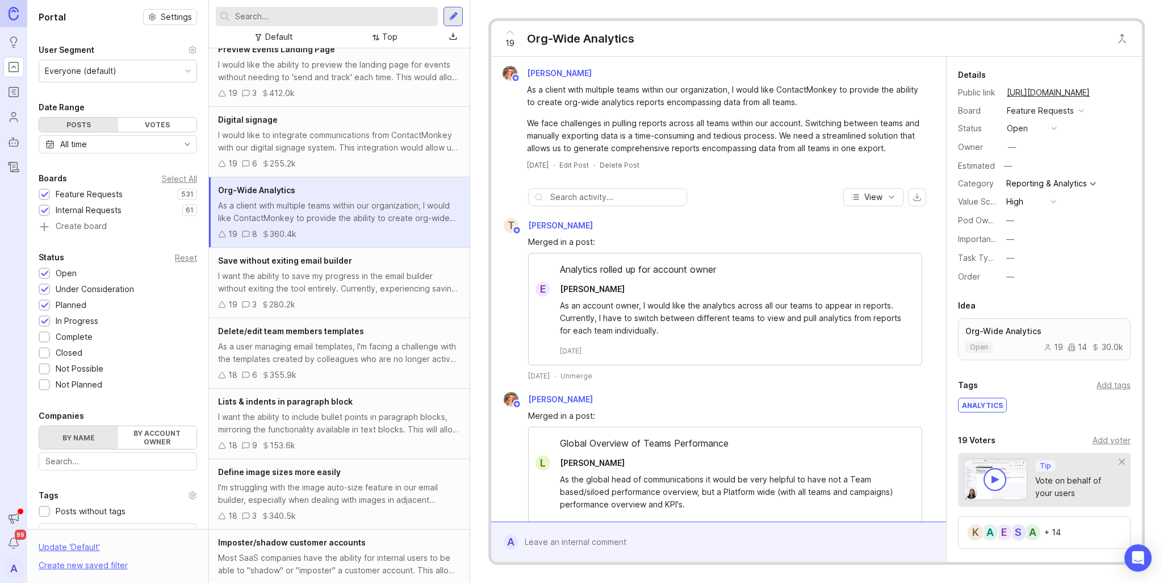
click at [393, 270] on div "I want the ability to save my progress in the email builder without exiting the…" at bounding box center [339, 282] width 242 height 25
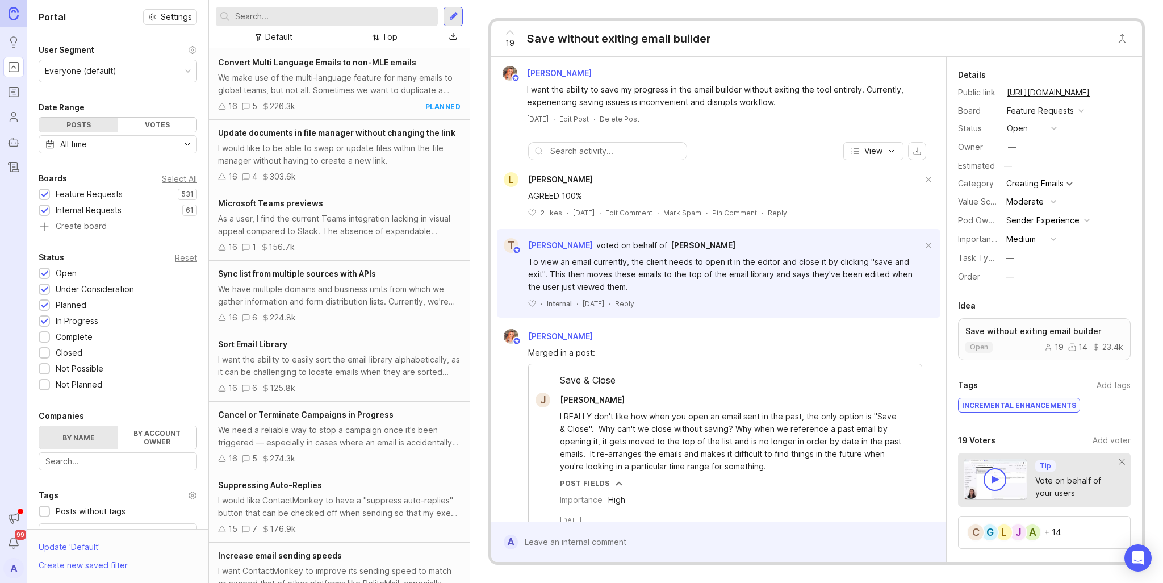
scroll to position [3931, 0]
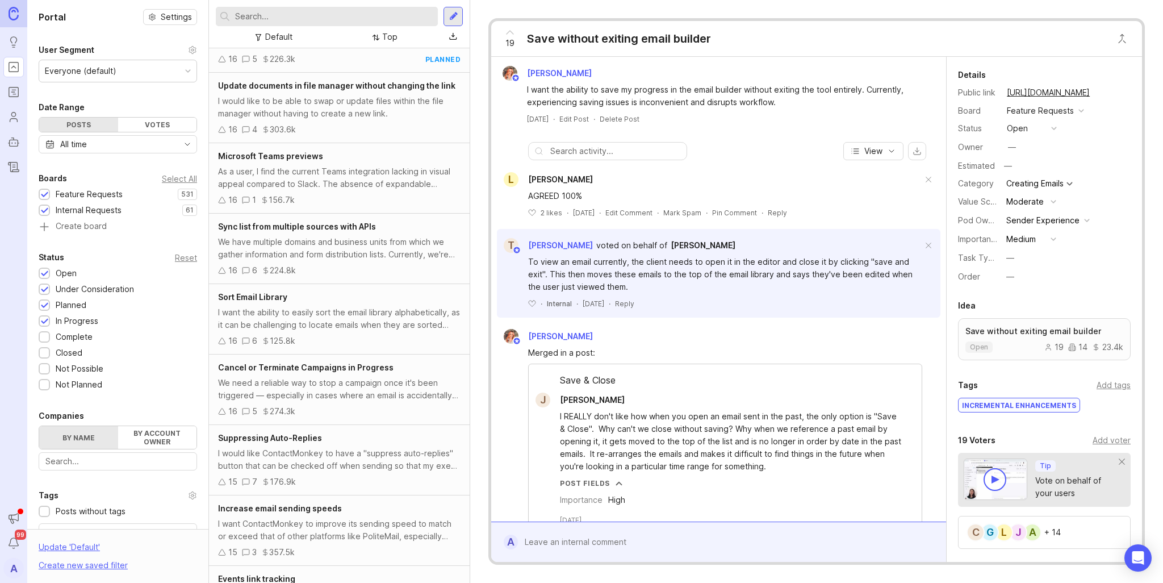
click at [391, 248] on div "We have multiple domains and business units from which we gather information an…" at bounding box center [339, 248] width 242 height 25
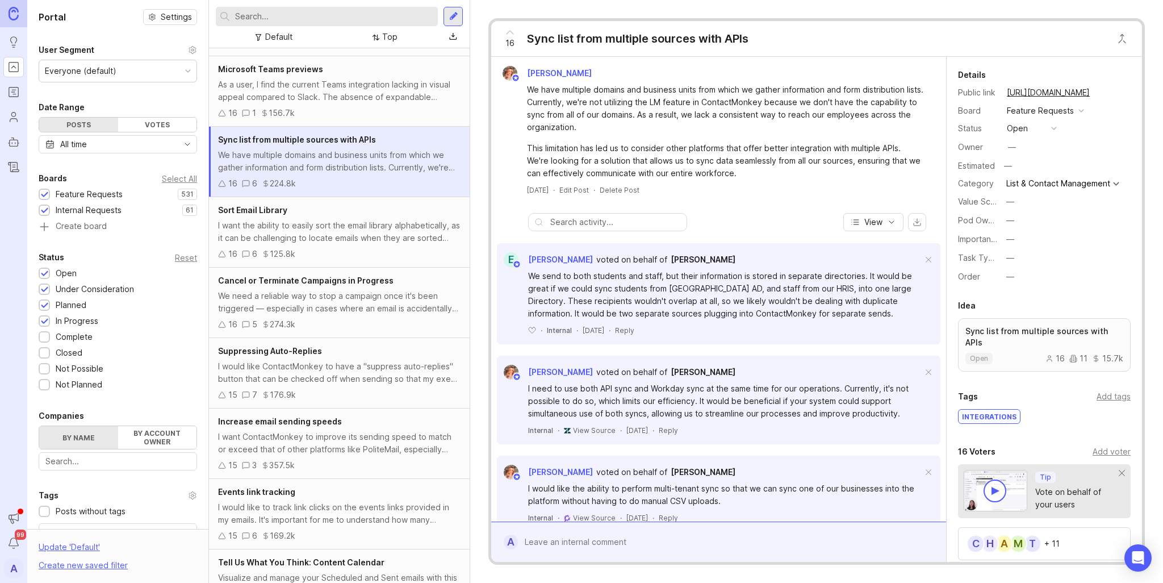
scroll to position [4045, 0]
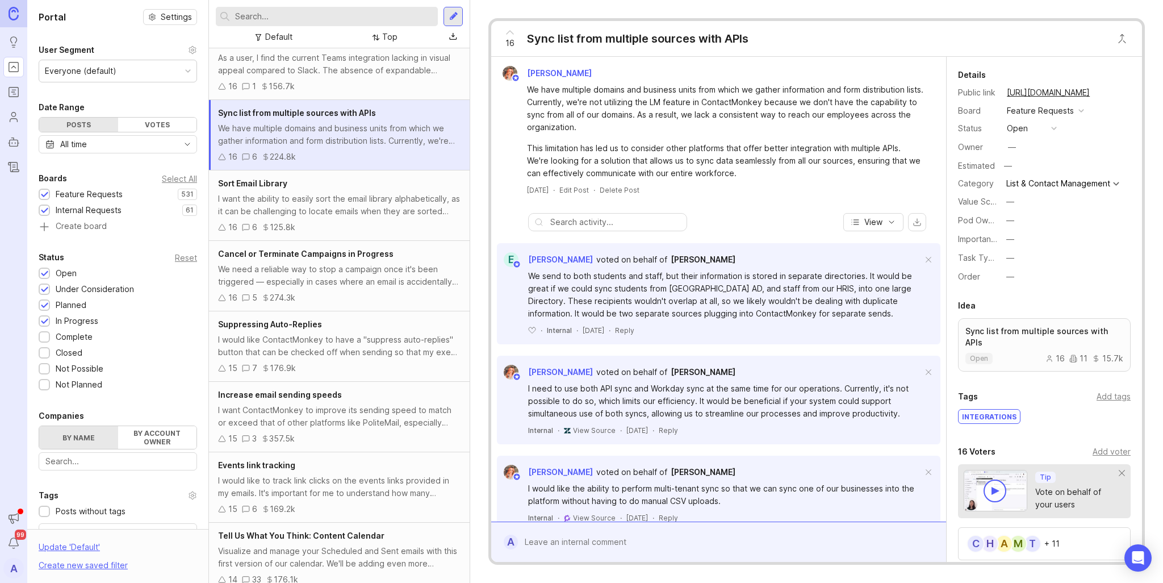
click at [342, 263] on div "We need a reliable way to stop a campaign once it's been triggered — especially…" at bounding box center [339, 275] width 242 height 25
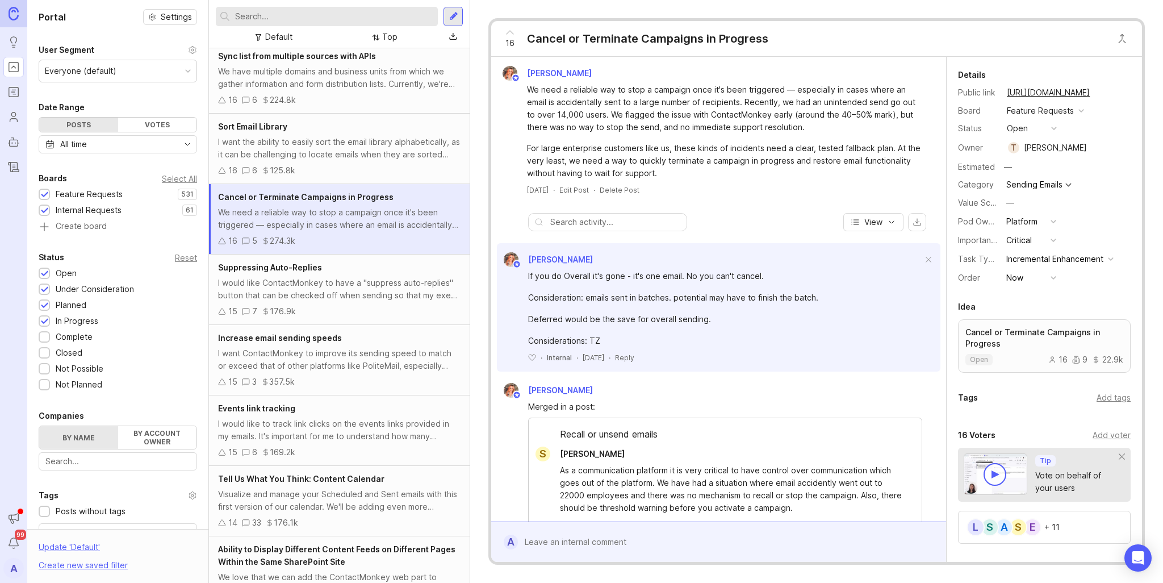
scroll to position [4272, 0]
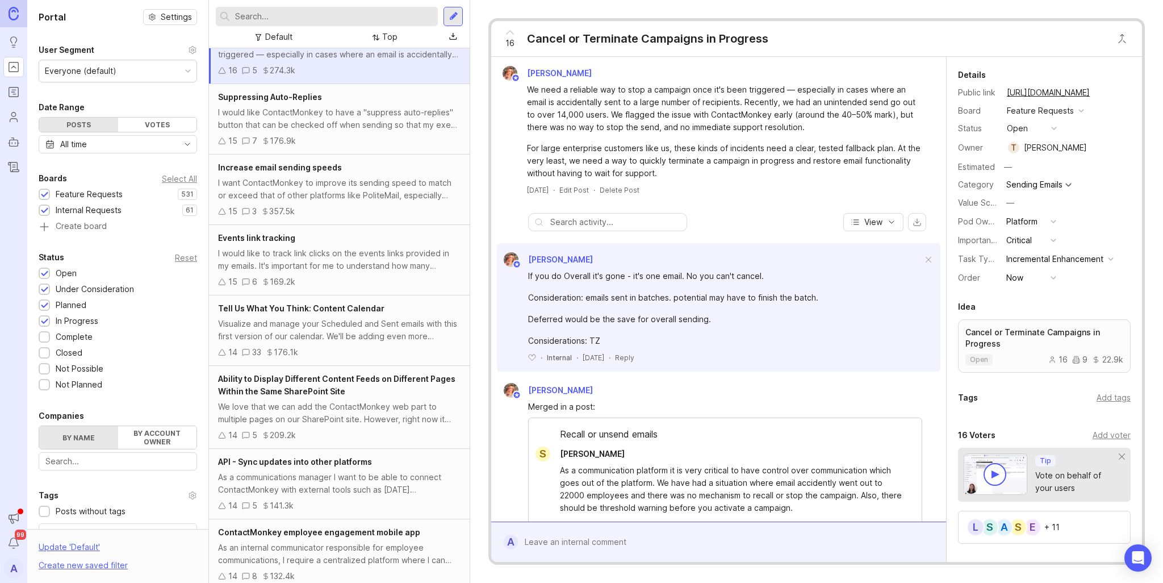
click at [378, 180] on div "I want ContactMonkey to improve its sending speed to match or exceed that of ot…" at bounding box center [339, 189] width 242 height 25
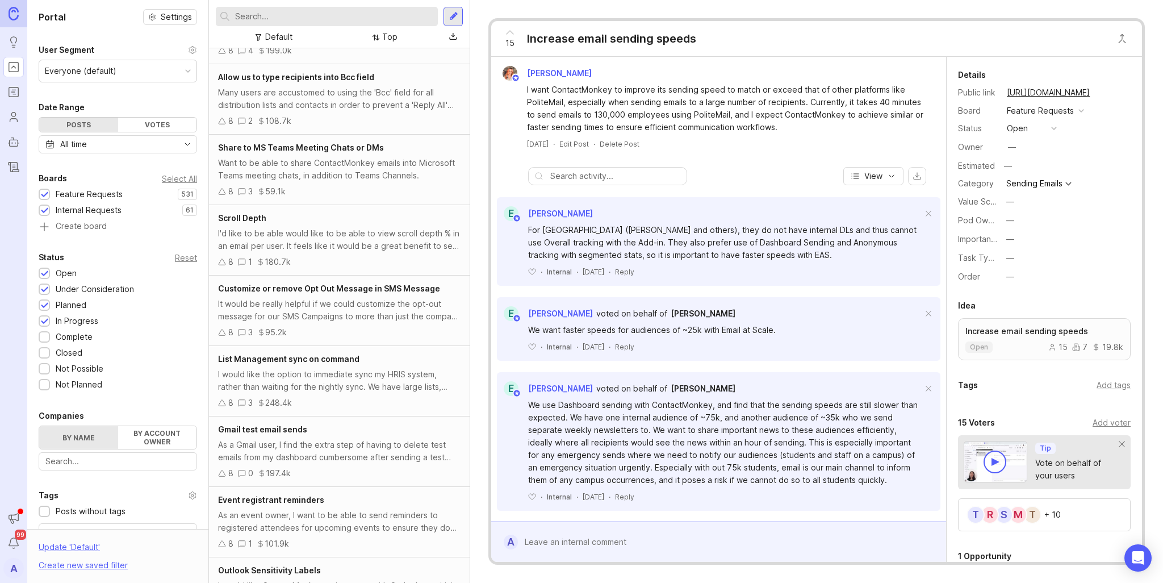
scroll to position [8855, 0]
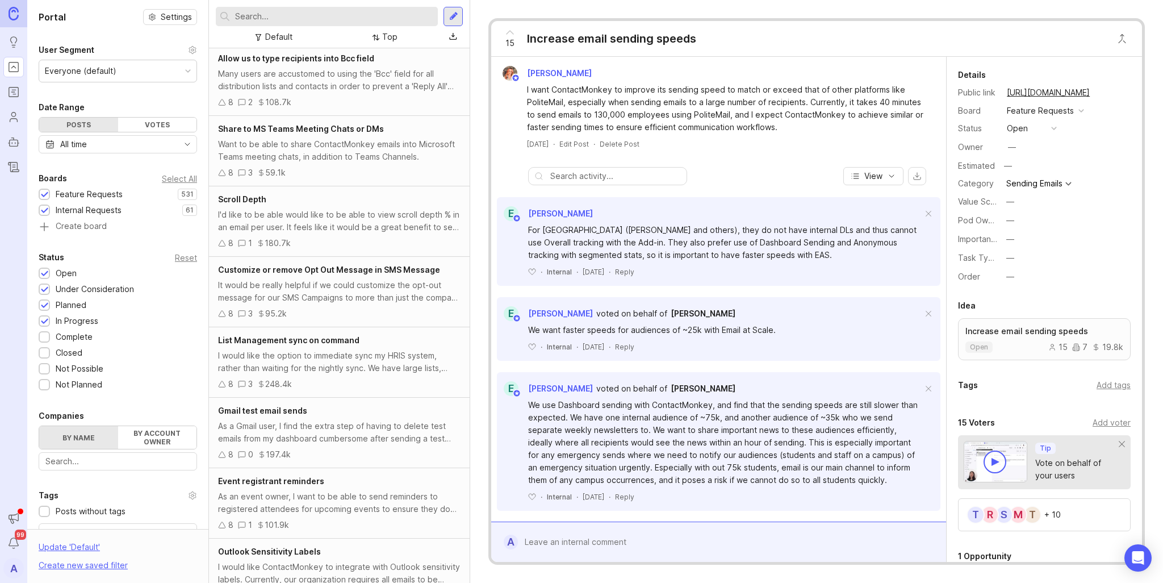
click at [381, 219] on div "Scroll Depth I'd like to be able would like to be able to view scroll depth % i…" at bounding box center [339, 221] width 261 height 70
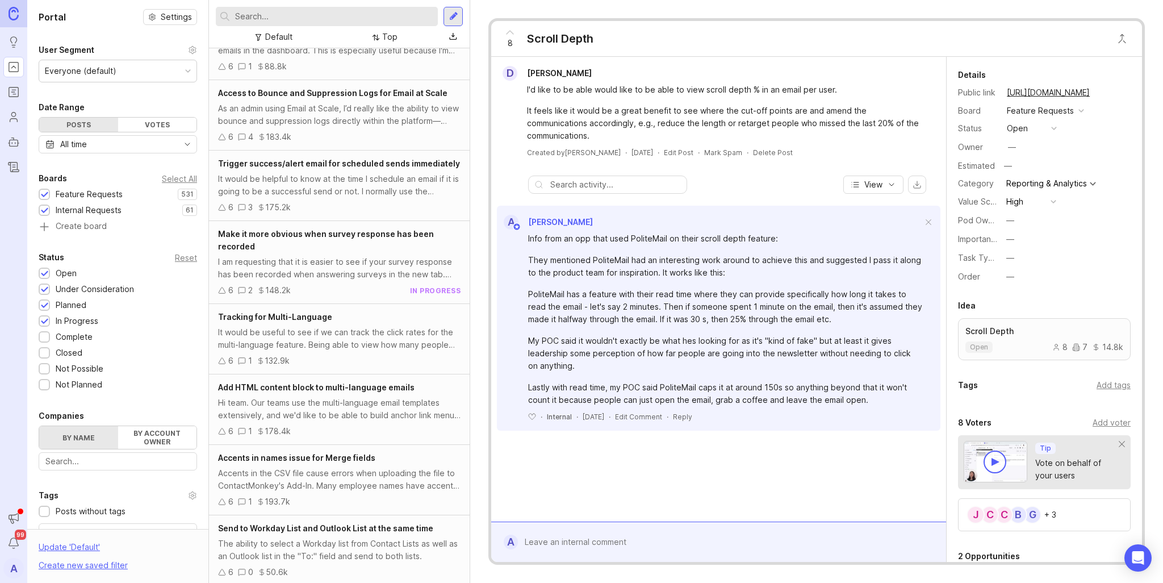
scroll to position [11559, 0]
